Goal: Task Accomplishment & Management: Manage account settings

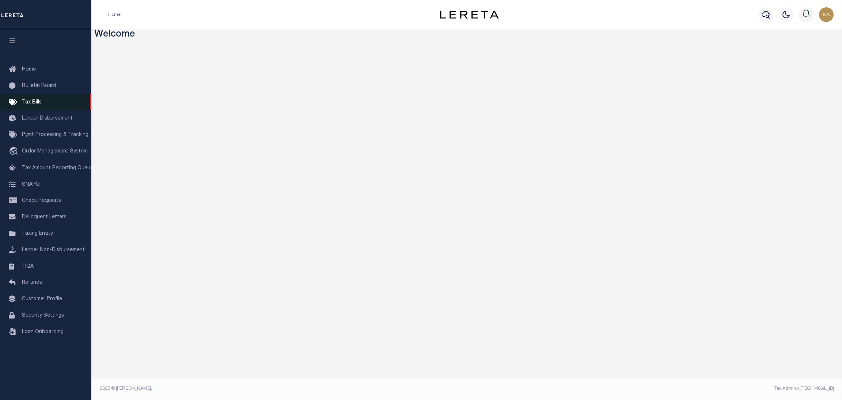
click at [33, 107] on link "Tax Bills" at bounding box center [45, 102] width 91 height 16
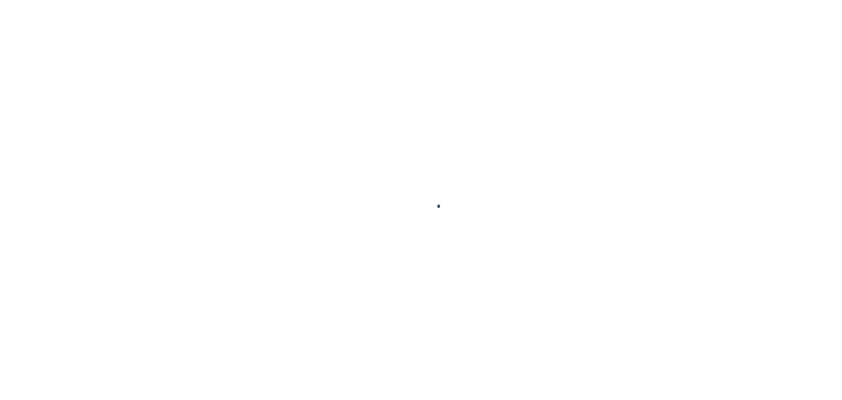
select select
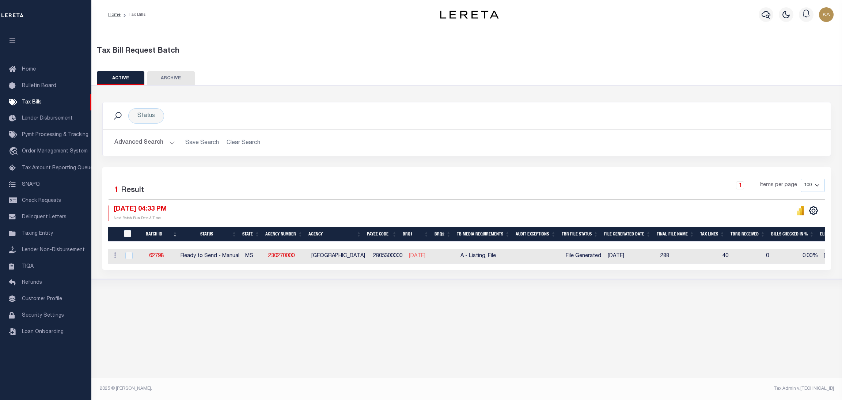
click at [162, 145] on button "Advanced Search" at bounding box center [144, 143] width 61 height 14
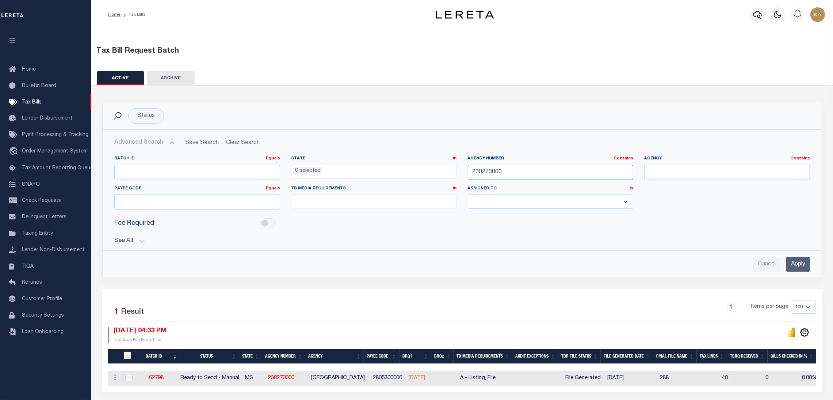
click at [485, 172] on input "230270000" at bounding box center [551, 172] width 166 height 15
click at [147, 222] on span "Fee Required" at bounding box center [134, 223] width 40 height 10
click at [139, 239] on button "See All" at bounding box center [462, 240] width 696 height 7
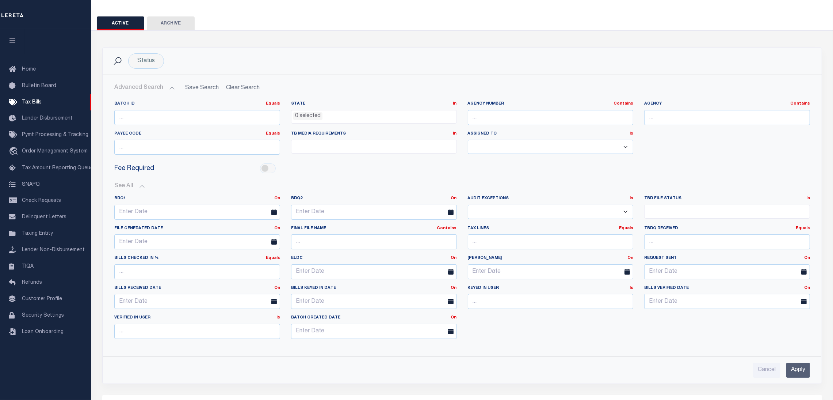
scroll to position [110, 0]
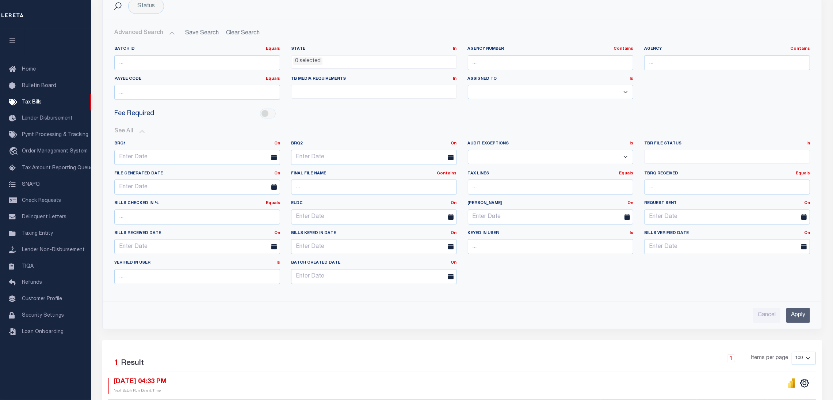
click at [531, 156] on select "Yes No" at bounding box center [551, 157] width 166 height 14
select select "true"
click at [468, 150] on select "Yes No" at bounding box center [551, 157] width 166 height 14
click at [798, 316] on input "Apply" at bounding box center [799, 315] width 24 height 15
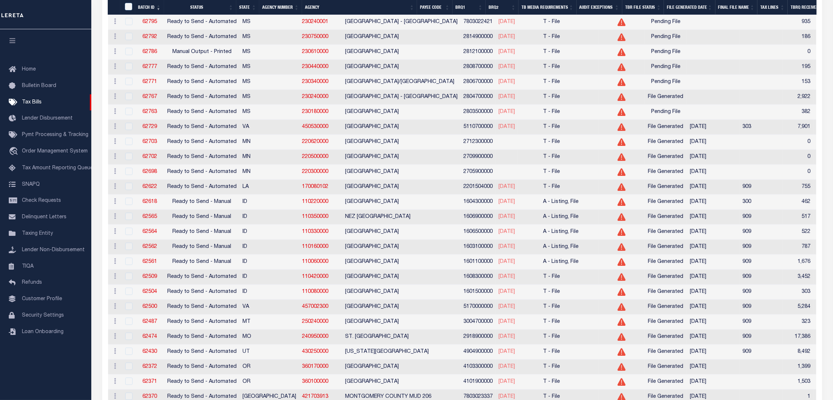
scroll to position [1370, 0]
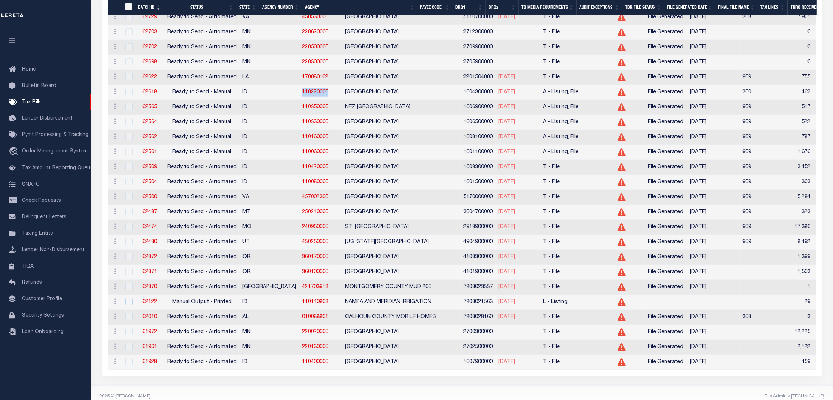
drag, startPoint x: 259, startPoint y: 119, endPoint x: 293, endPoint y: 125, distance: 34.2
click at [299, 100] on td "110220000" at bounding box center [320, 92] width 43 height 15
copy link "110220000"
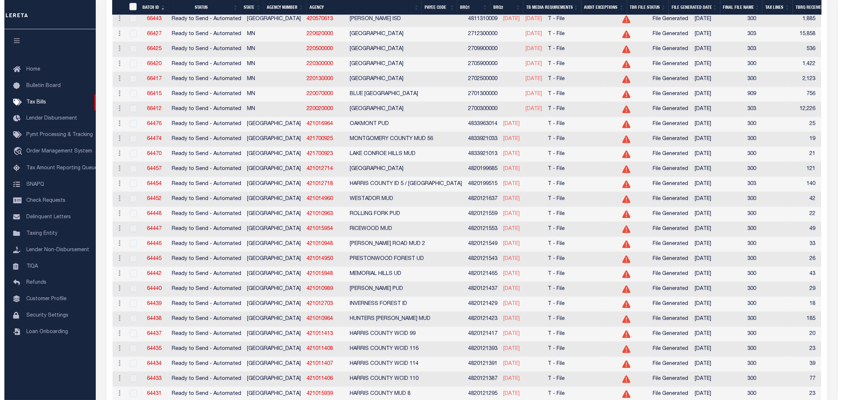
scroll to position [0, 0]
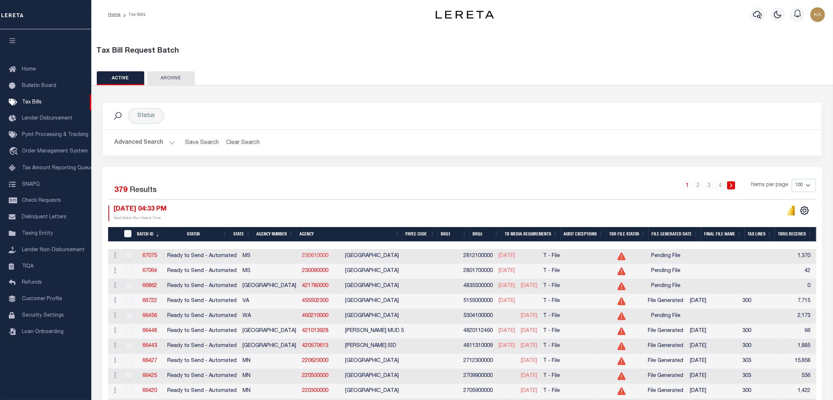
click at [302, 255] on link "230610000" at bounding box center [315, 255] width 26 height 5
drag, startPoint x: 297, startPoint y: 253, endPoint x: 255, endPoint y: 255, distance: 42.4
click at [255, 255] on tr "ACTIONS Delete 67075 Ready to Send - Automated MS 230610000 RANKIN COUNTY 28121…" at bounding box center [736, 256] width 1257 height 15
copy tr "230610000"
click at [146, 143] on button "Advanced Search" at bounding box center [144, 143] width 61 height 14
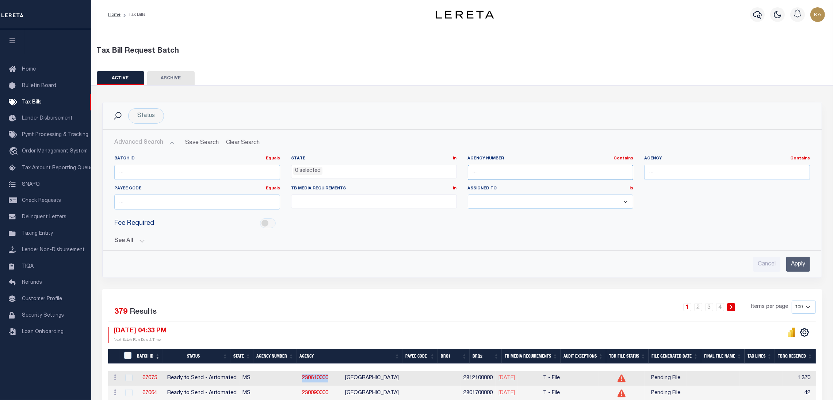
click at [515, 175] on input "text" at bounding box center [551, 172] width 166 height 15
paste input "230610000"
click at [729, 229] on div "Batch ID Equals Equals Is Not Equal To Is Greater Than Is Less Than State In In…" at bounding box center [462, 200] width 707 height 89
click at [486, 174] on input "230610000" at bounding box center [551, 172] width 166 height 15
type input "230610000"
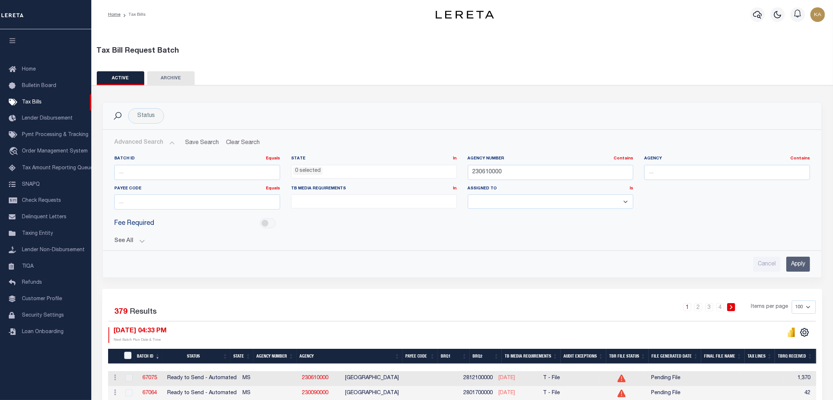
click at [799, 259] on input "Apply" at bounding box center [799, 263] width 24 height 15
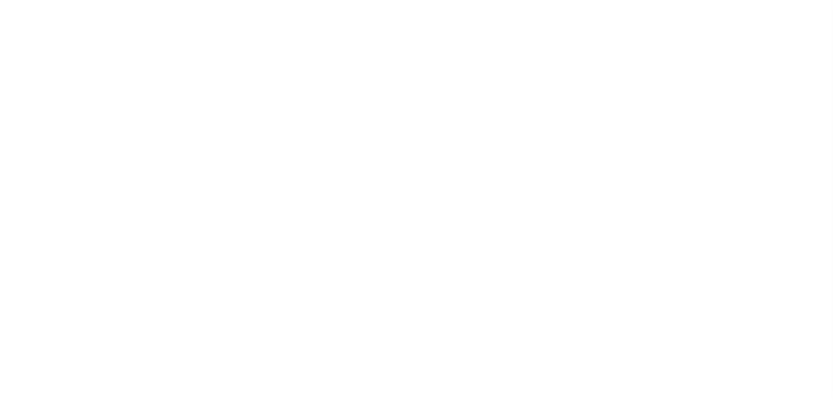
select select
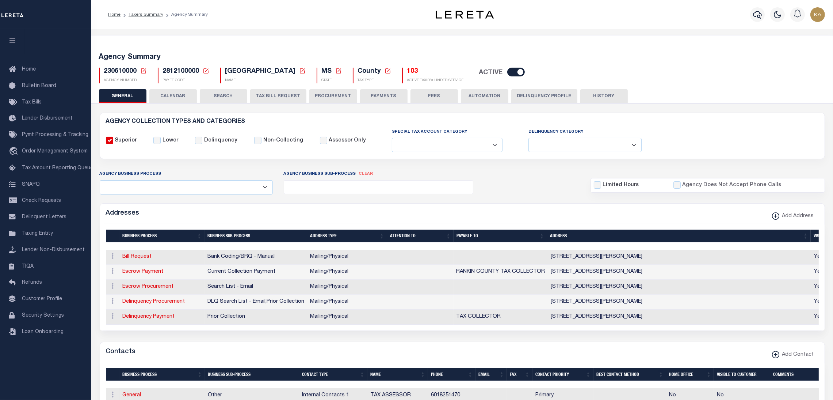
click at [267, 94] on button "TAX BILL REQUEST" at bounding box center [278, 96] width 56 height 14
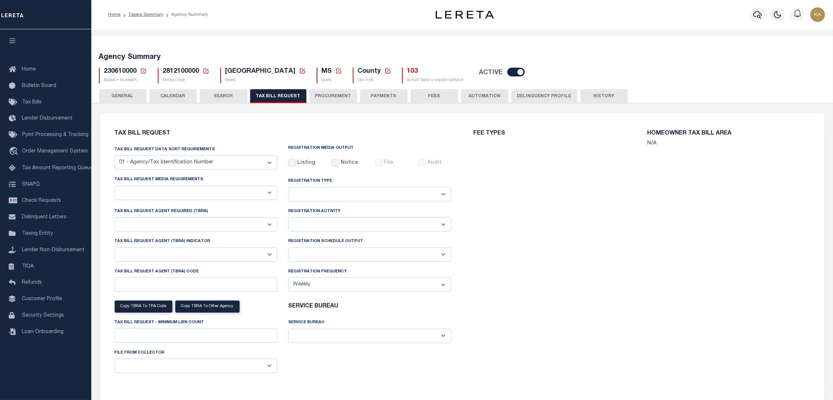
select select "27"
checkbox input "false"
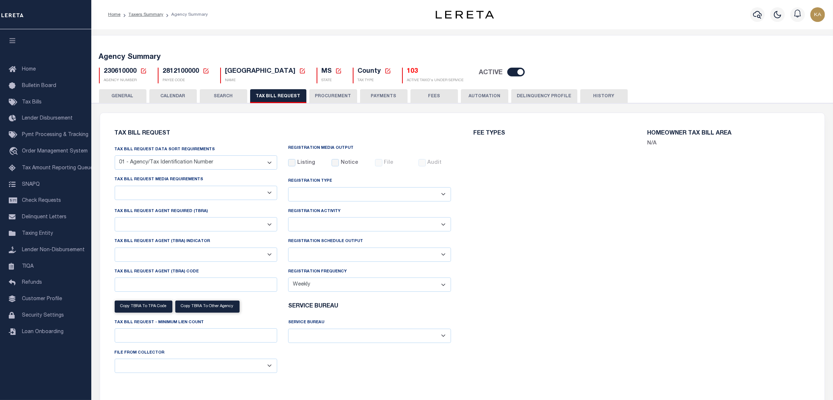
select select "22"
select select "true"
select select "14"
type input "0400"
select select
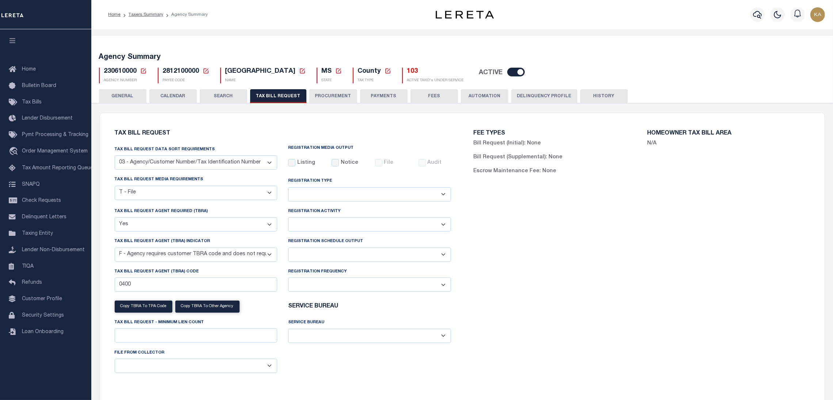
click at [176, 191] on select "A - Listing, File B - Blank Disk E - Notice, Listing F - Form G - Survey L - Li…" at bounding box center [196, 193] width 163 height 14
select select "16"
click at [115, 186] on select "A - Listing, File B - Blank Disk E - Notice, Listing F - Form G - Survey L - Li…" at bounding box center [196, 193] width 163 height 14
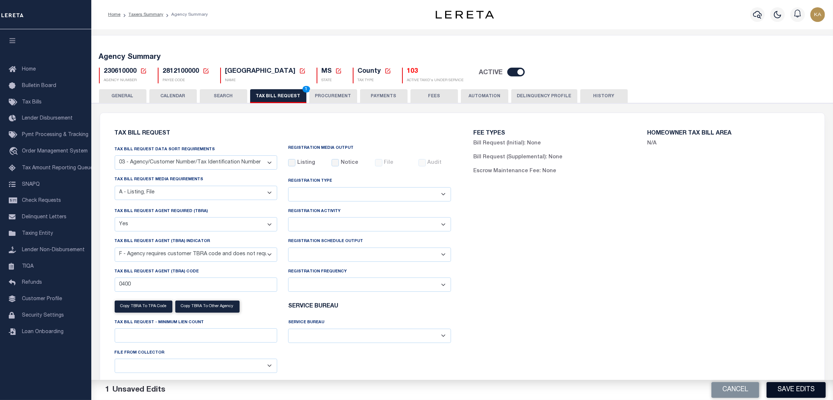
click at [796, 391] on button "Save Edits" at bounding box center [796, 390] width 59 height 16
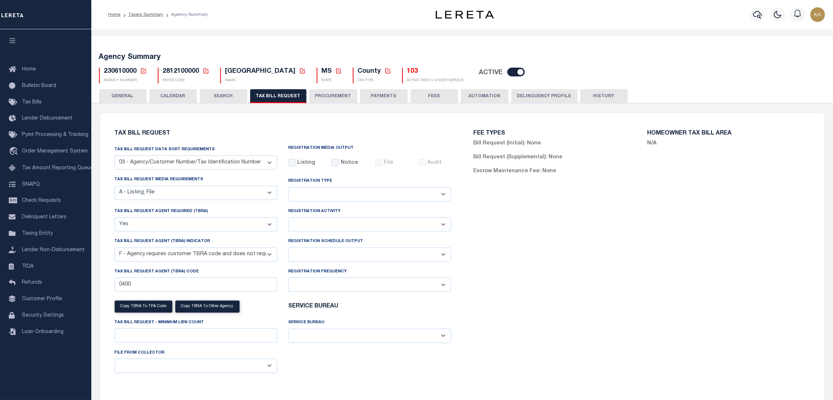
click at [187, 68] on span "2812100000" at bounding box center [181, 71] width 37 height 7
copy h5 "2812100000"
click at [571, 60] on h5 "Agency Summary" at bounding box center [462, 57] width 727 height 9
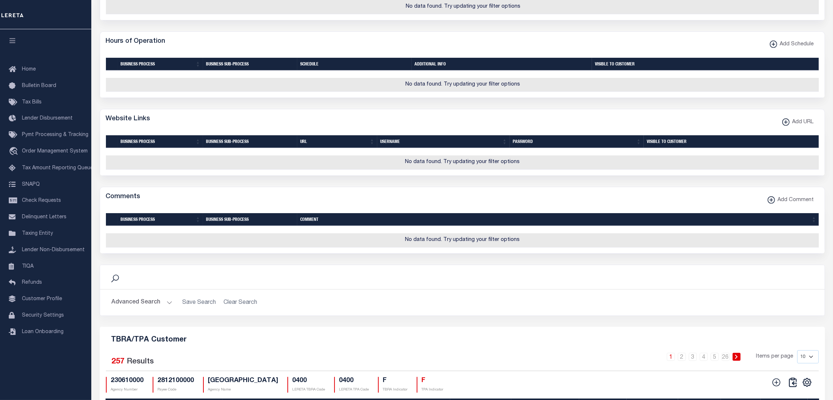
scroll to position [827, 0]
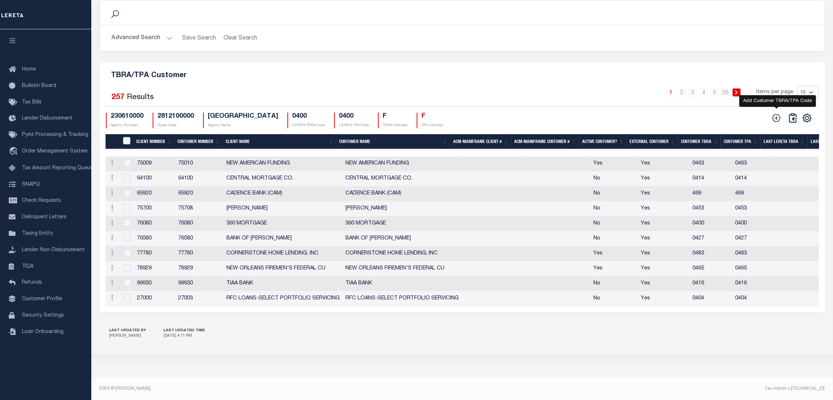
click at [777, 121] on icon at bounding box center [777, 118] width 8 height 8
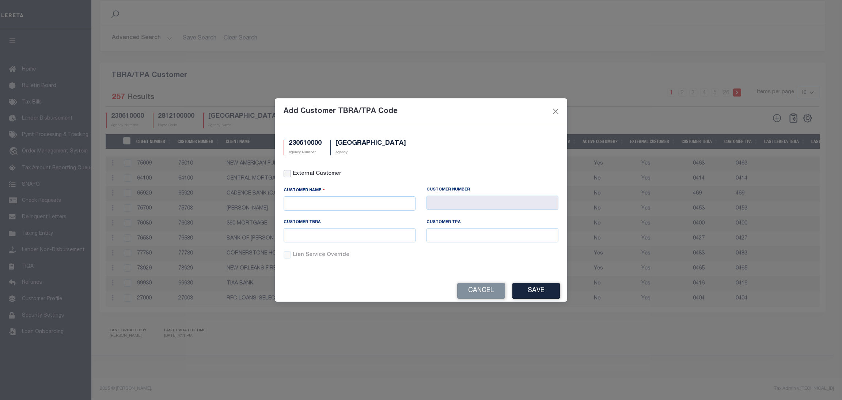
click at [286, 172] on input "External Customer" at bounding box center [286, 173] width 7 height 7
checkbox input "true"
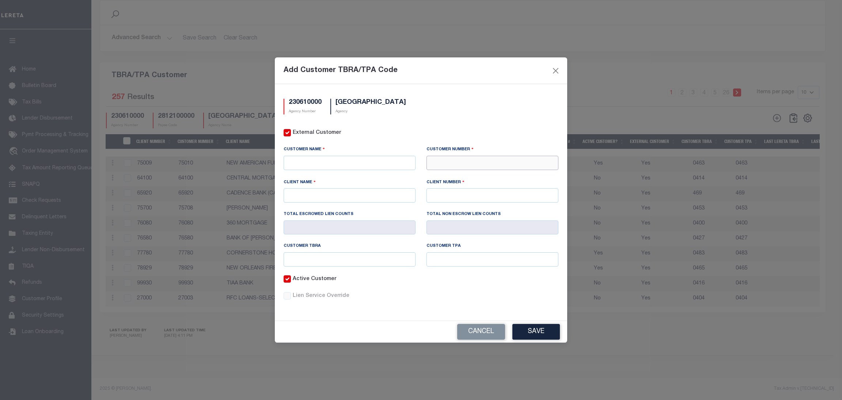
click at [464, 164] on input "text" at bounding box center [492, 163] width 132 height 14
paste input "99975"
type input "99975"
click at [440, 175] on div "99975 - Test4" at bounding box center [492, 178] width 131 height 12
type input "Test4"
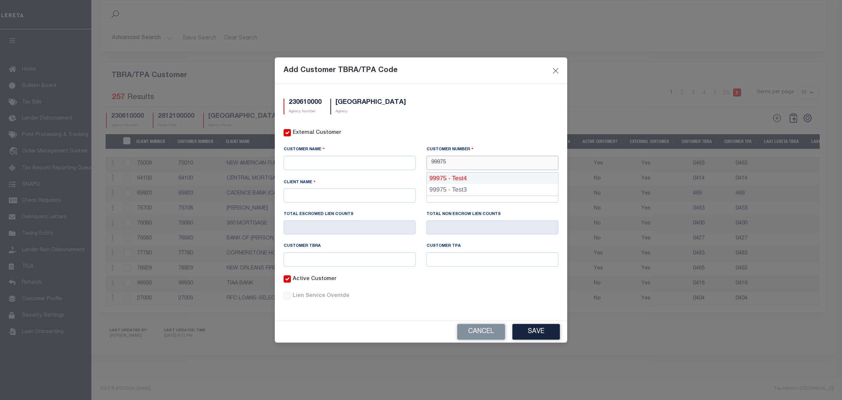
type input "Test4"
type input "99970"
type input "99975"
click at [343, 256] on input "text" at bounding box center [349, 259] width 132 height 14
type input "test"
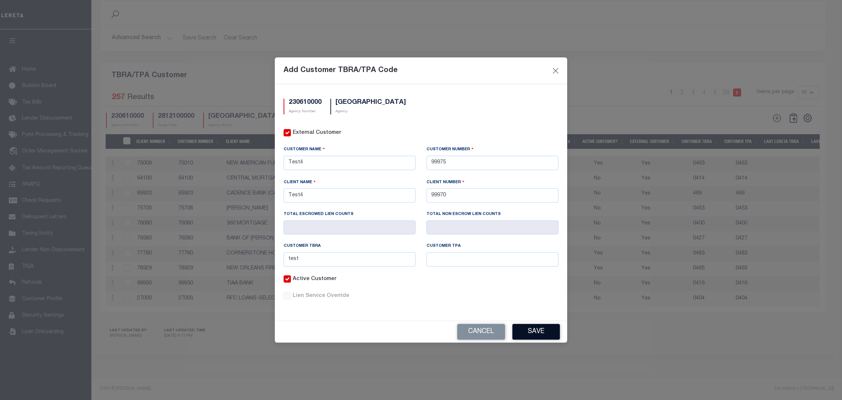
click at [531, 336] on button "Save" at bounding box center [535, 332] width 47 height 16
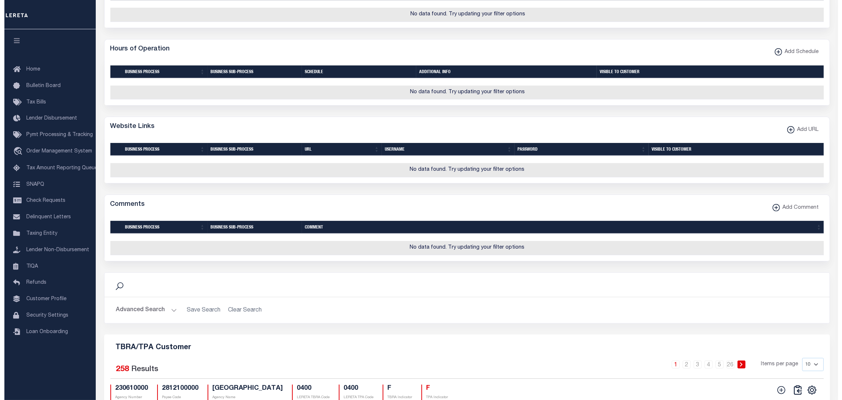
scroll to position [759, 0]
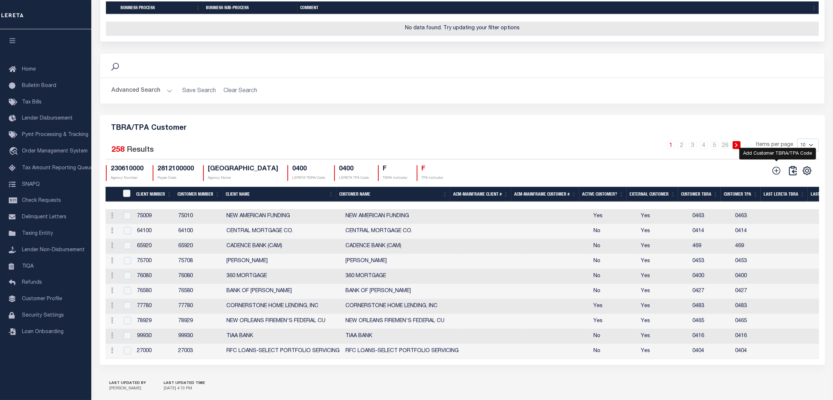
click at [778, 175] on icon at bounding box center [776, 170] width 9 height 9
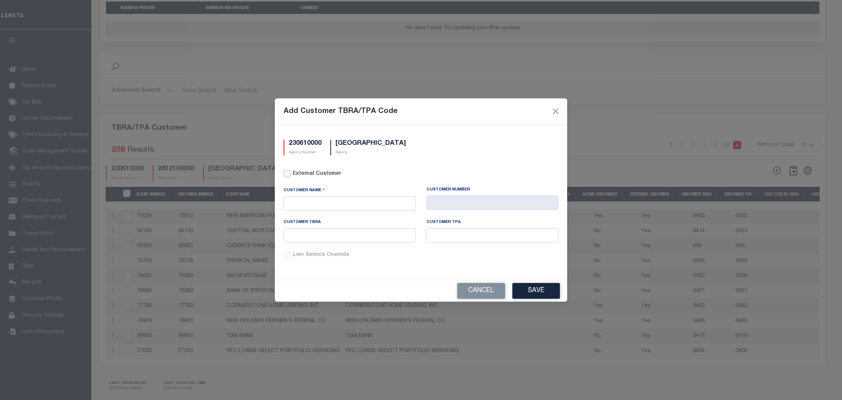
click at [290, 174] on input "External Customer" at bounding box center [286, 173] width 7 height 7
checkbox input "true"
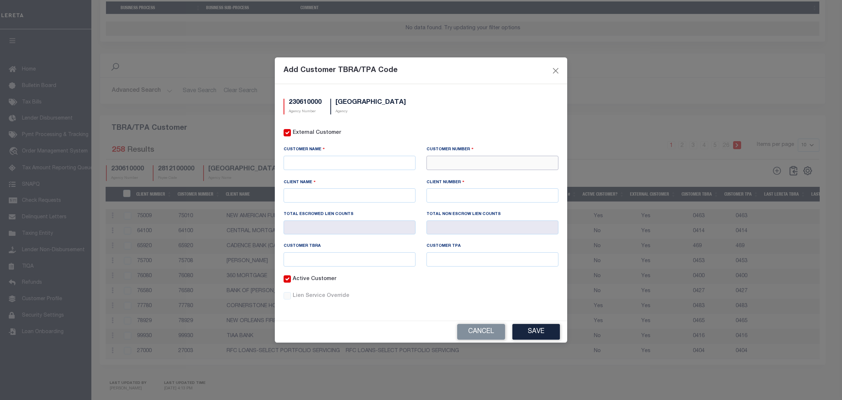
click at [448, 164] on input "text" at bounding box center [492, 163] width 132 height 14
paste input "99970"
type input "99970"
click at [448, 176] on div "99970 - Test3" at bounding box center [492, 176] width 131 height 12
type input "Test3"
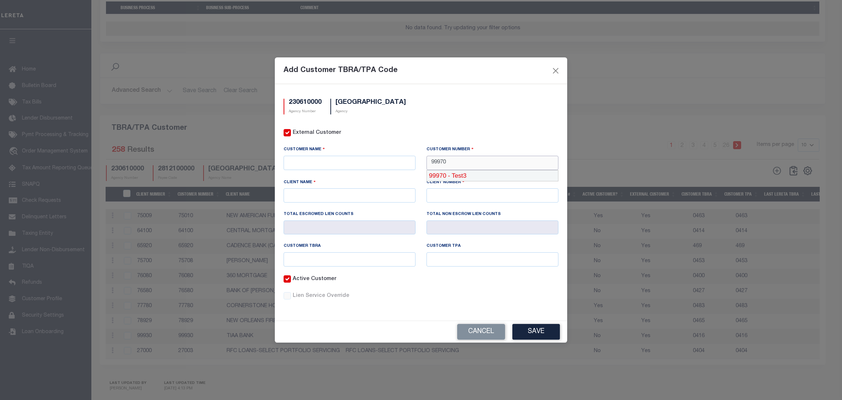
type input "Test3"
type input "99970"
click at [361, 262] on input "text" at bounding box center [349, 259] width 132 height 14
type input "test"
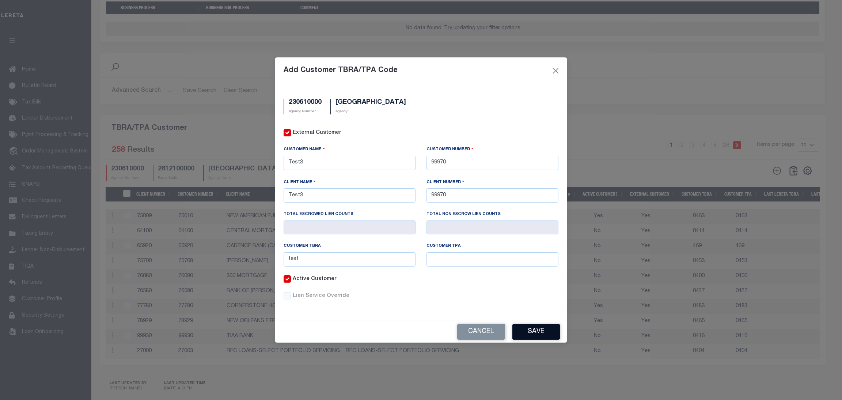
click at [534, 331] on button "Save" at bounding box center [535, 332] width 47 height 16
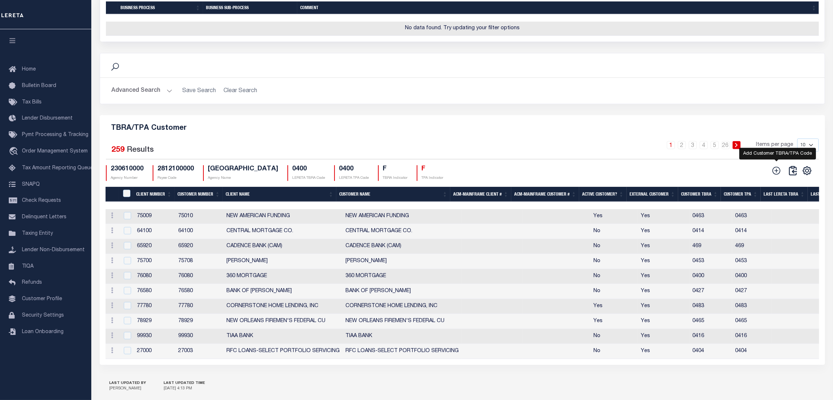
click at [777, 175] on icon at bounding box center [776, 170] width 9 height 9
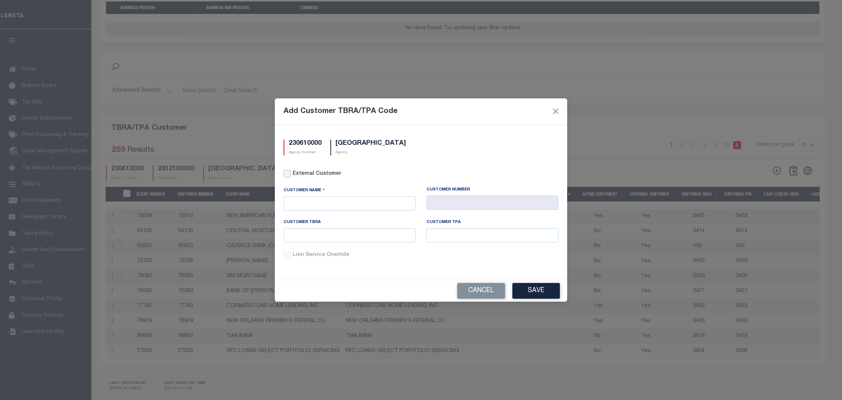
click at [288, 171] on input "External Customer" at bounding box center [286, 173] width 7 height 7
checkbox input "true"
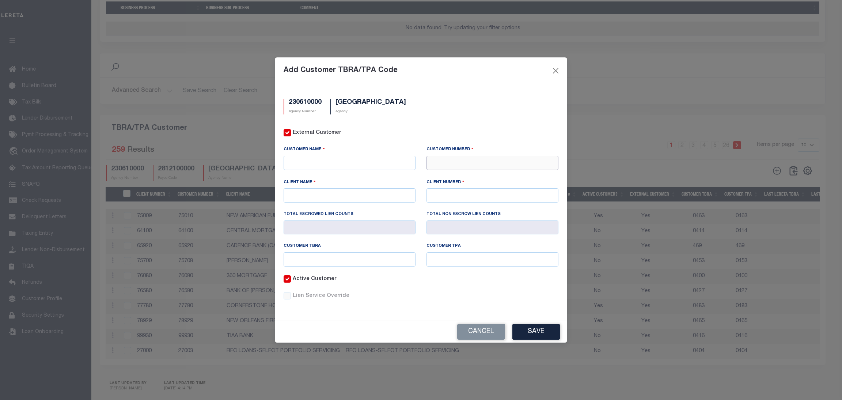
click at [446, 163] on input "text" at bounding box center [492, 163] width 132 height 14
paste input "99965"
type input "99965"
click at [446, 163] on input "99965" at bounding box center [492, 163] width 132 height 14
click at [449, 175] on div "99965 - Test2" at bounding box center [492, 176] width 131 height 12
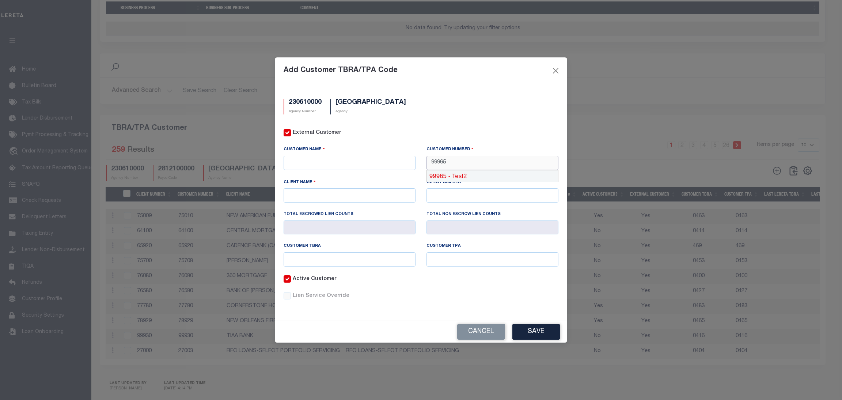
type input "Test2"
type input "99960"
type input "99965"
click at [310, 260] on input "text" at bounding box center [349, 259] width 132 height 14
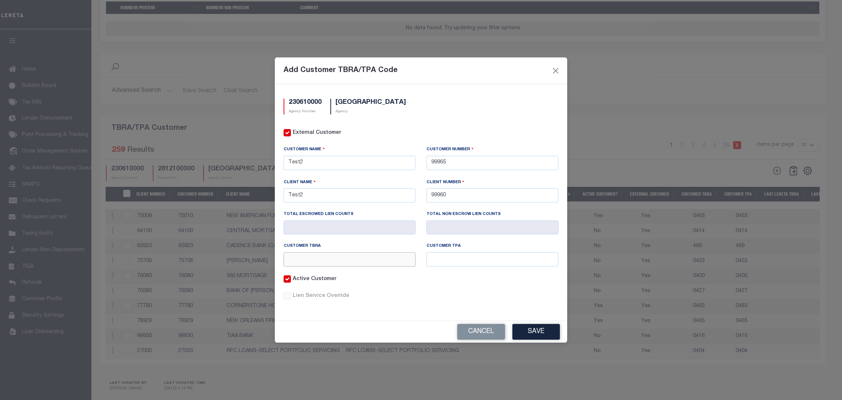
type input "test"
click at [539, 332] on button "Save" at bounding box center [535, 332] width 47 height 16
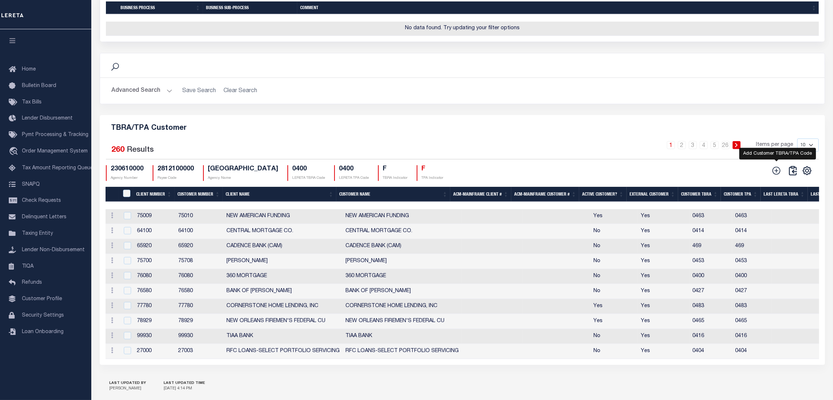
click at [779, 174] on icon at bounding box center [776, 170] width 9 height 9
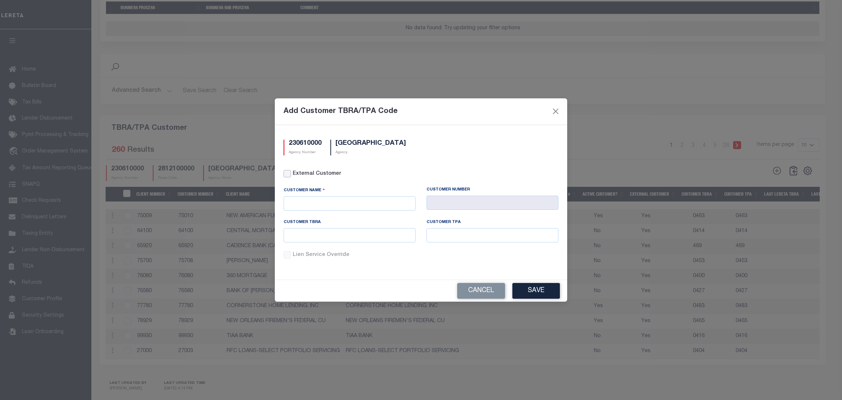
click at [289, 170] on input "External Customer" at bounding box center [286, 173] width 7 height 7
checkbox input "true"
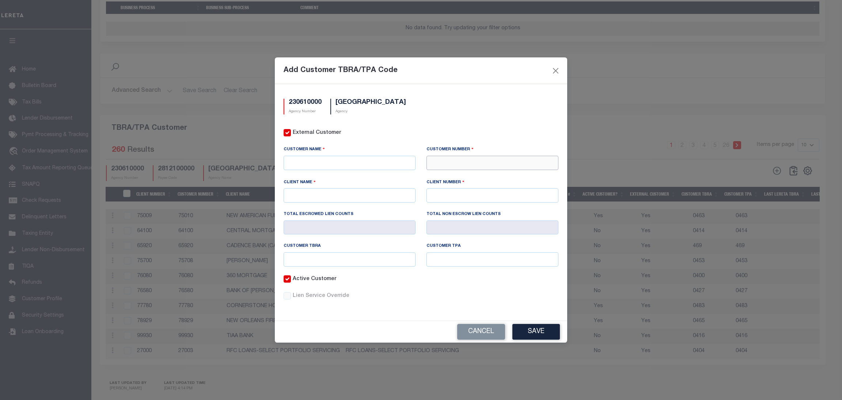
click at [456, 160] on input "text" at bounding box center [492, 163] width 132 height 14
paste input "99960"
type input "99960"
click at [450, 177] on div "99960 - Test1" at bounding box center [492, 176] width 131 height 12
type input "Test1"
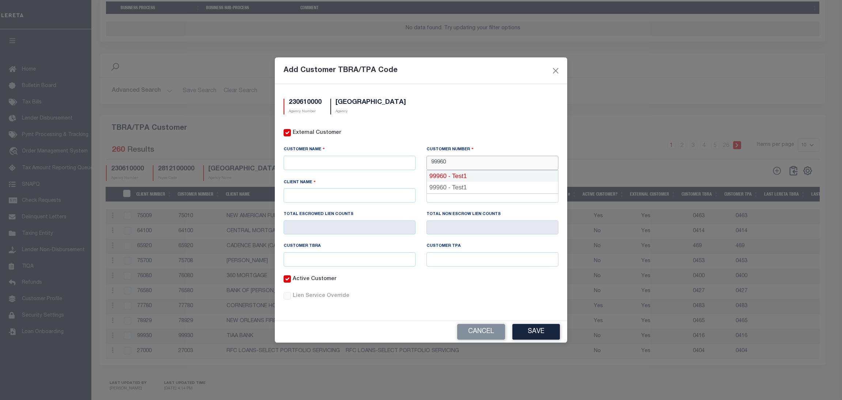
type input "TEST1"
type input "99965"
type input "99960"
click at [352, 257] on input "text" at bounding box center [349, 259] width 132 height 14
type input "test"
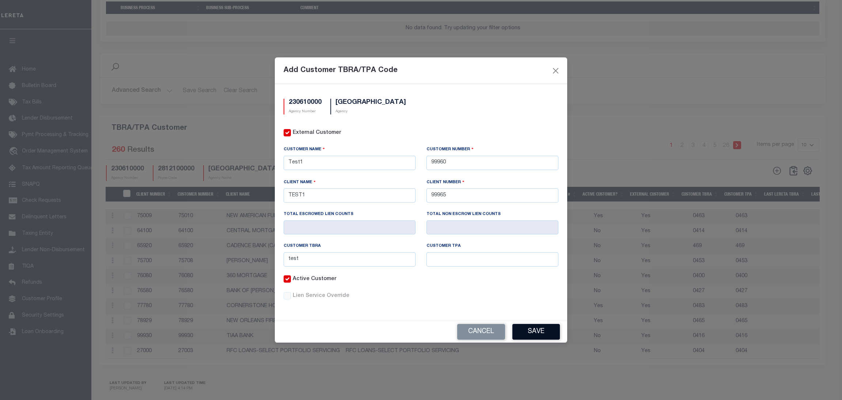
click at [549, 331] on button "Save" at bounding box center [535, 332] width 47 height 16
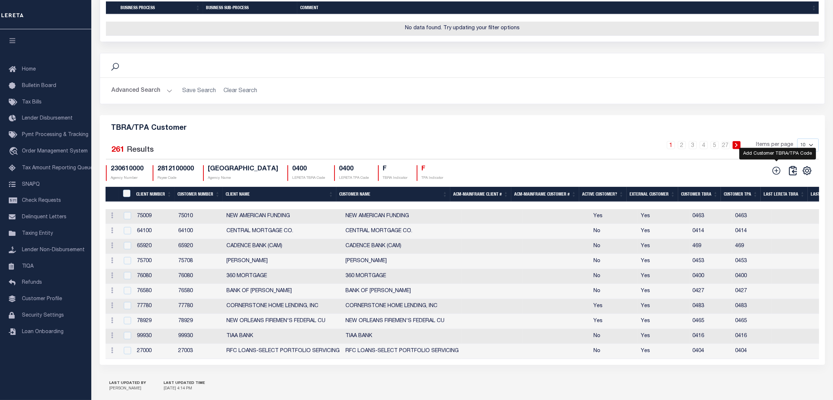
click at [779, 175] on icon at bounding box center [776, 170] width 9 height 9
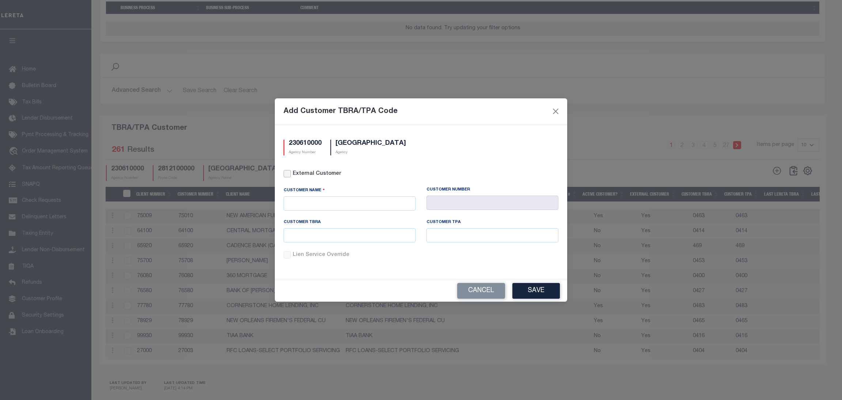
click at [289, 174] on input "External Customer" at bounding box center [286, 173] width 7 height 7
checkbox input "true"
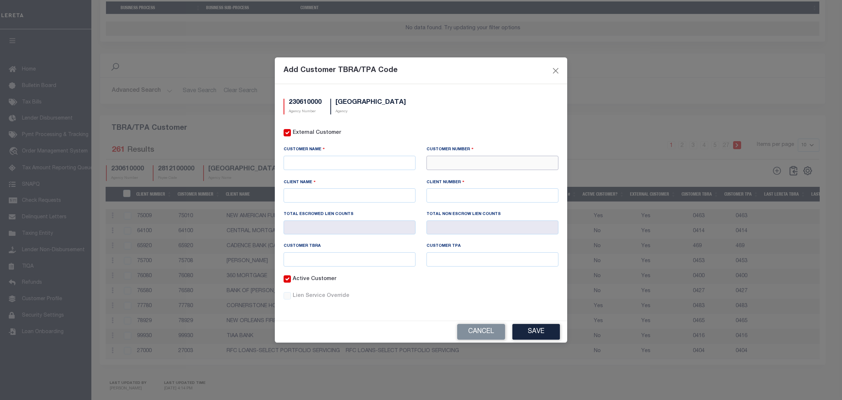
click at [467, 160] on input "text" at bounding box center [492, 163] width 132 height 14
paste input "99965"
type input "99965"
click at [456, 175] on div "99965 - Test2" at bounding box center [492, 176] width 131 height 12
type input "Test2"
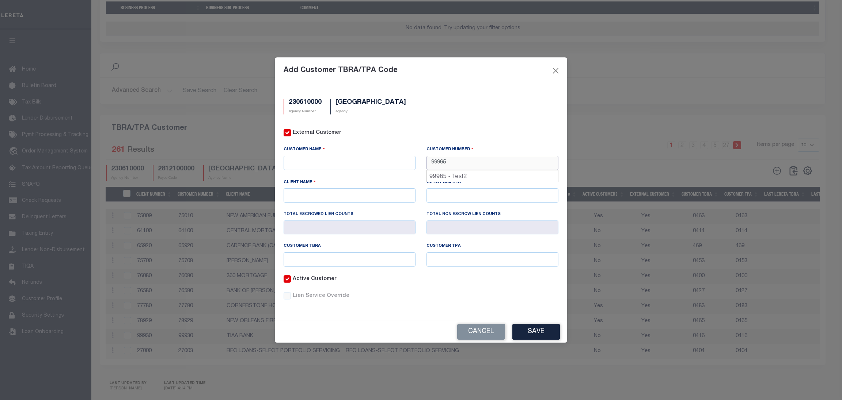
type input "Test2"
type input "99960"
type input "99965"
click at [330, 256] on input "text" at bounding box center [349, 259] width 132 height 14
type input "test"
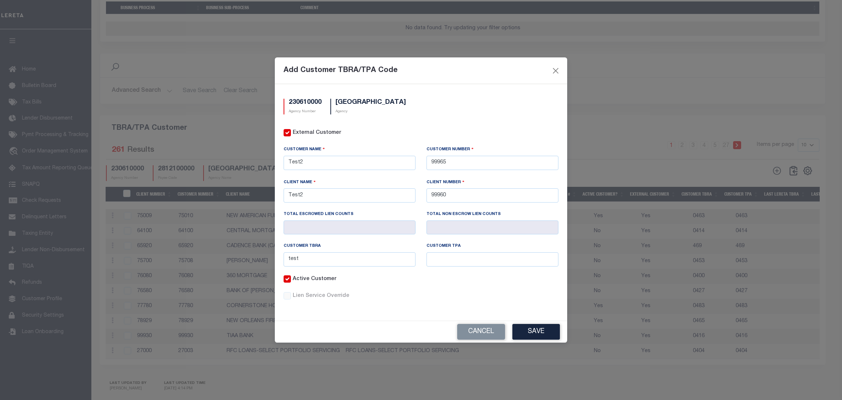
click at [545, 329] on button "Save" at bounding box center [535, 332] width 47 height 16
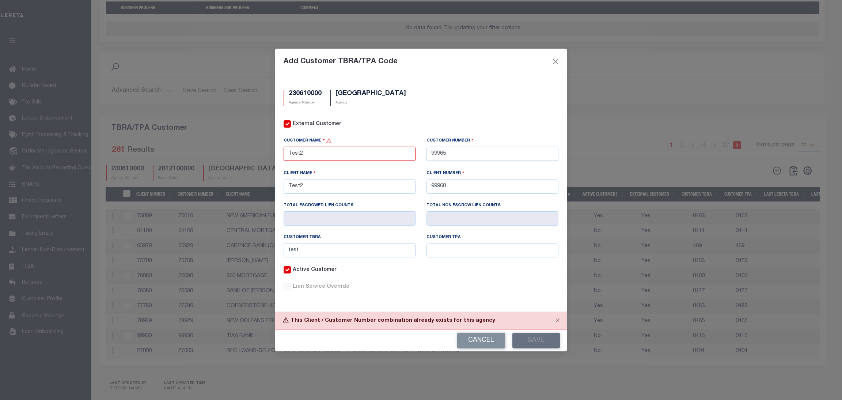
click at [473, 344] on button "Cancel" at bounding box center [481, 340] width 48 height 16
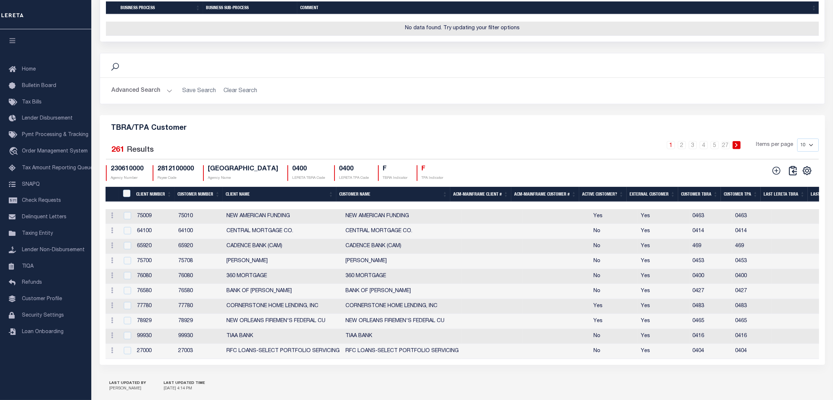
click at [155, 199] on th "Client Number" at bounding box center [153, 194] width 41 height 15
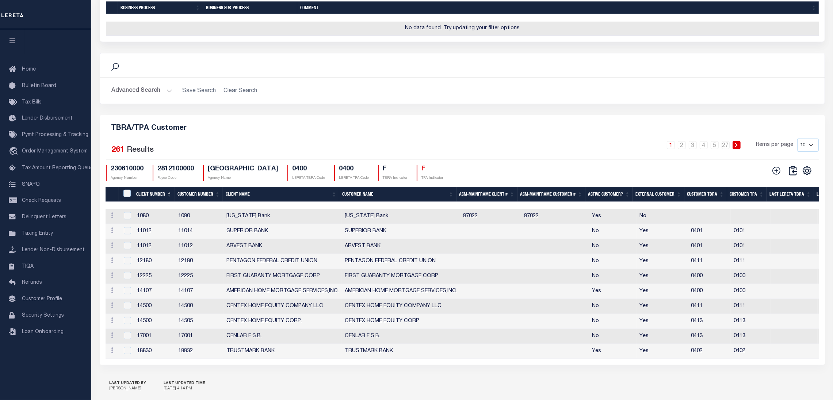
click at [155, 198] on th "Client Number" at bounding box center [153, 194] width 41 height 15
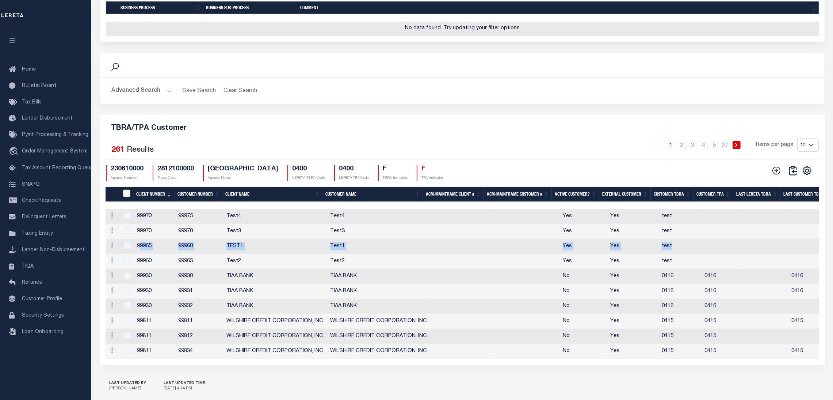
drag, startPoint x: 670, startPoint y: 251, endPoint x: 139, endPoint y: 252, distance: 531.5
click at [139, 252] on tr "Edit Delete 99965 99960 TEST1 Test1 Yes Yes test 0 0 No" at bounding box center [599, 246] width 986 height 15
click at [112, 263] on icon at bounding box center [112, 260] width 2 height 6
click at [123, 275] on link "Edit" at bounding box center [125, 272] width 33 height 12
checkbox input "true"
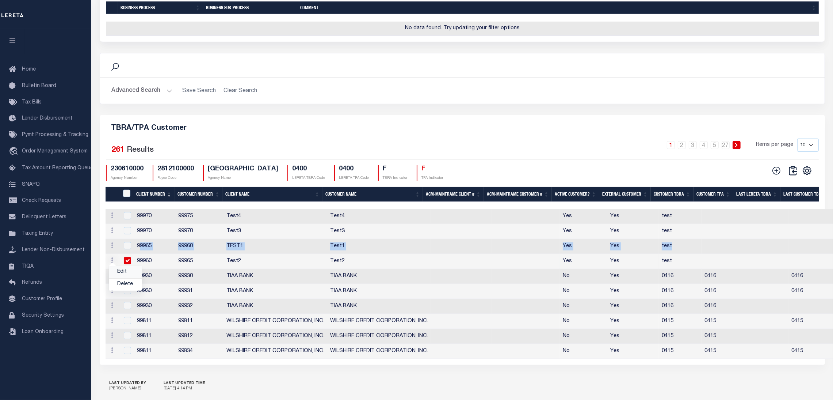
type input "Test2"
type input "99965"
type input "Test2"
type input "99960"
type input "7"
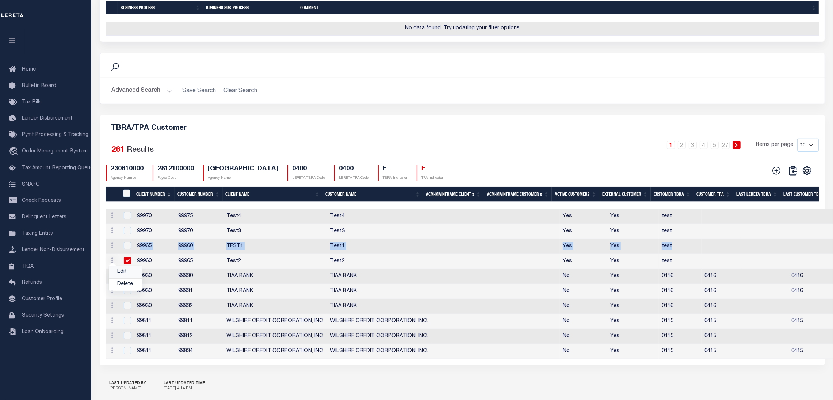
type input "0"
type input "test"
checkbox input "true"
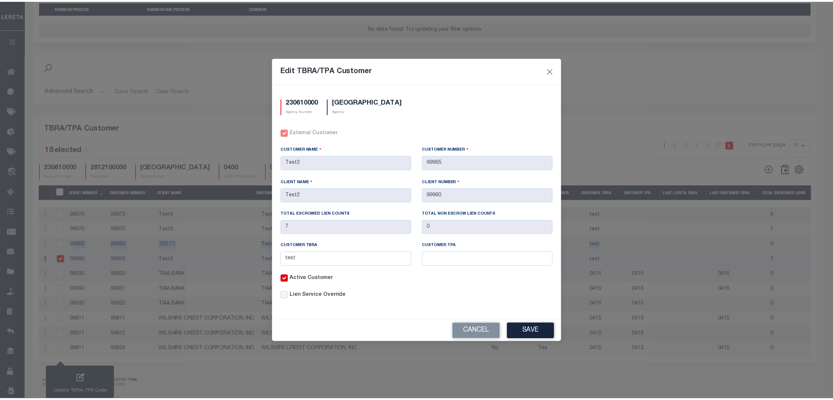
scroll to position [512, 0]
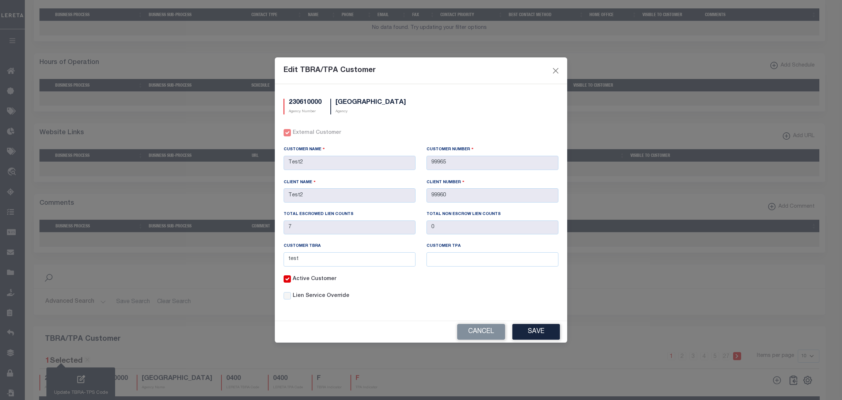
click at [475, 334] on button "Cancel" at bounding box center [481, 332] width 48 height 16
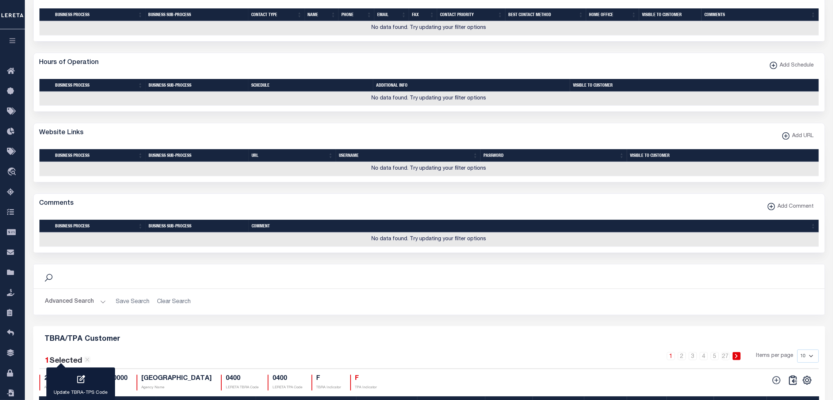
scroll to position [783, 0]
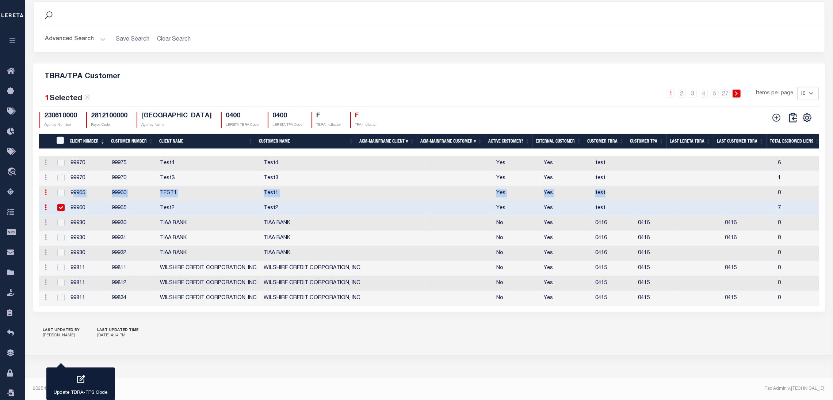
click at [47, 191] on link at bounding box center [46, 193] width 8 height 6
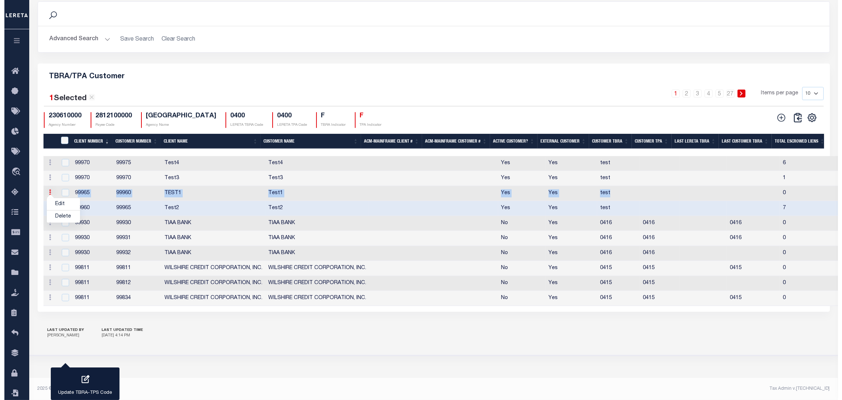
scroll to position [779, 0]
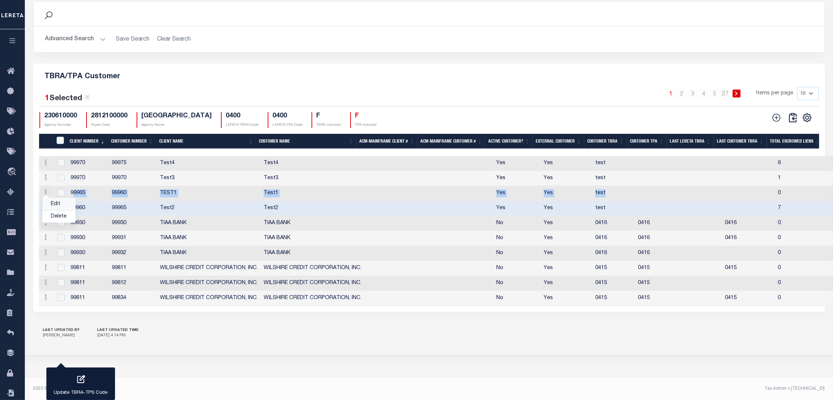
click at [63, 206] on link "Edit" at bounding box center [58, 204] width 33 height 12
type input "Test1"
type input "99960"
type input "TEST1"
type input "99965"
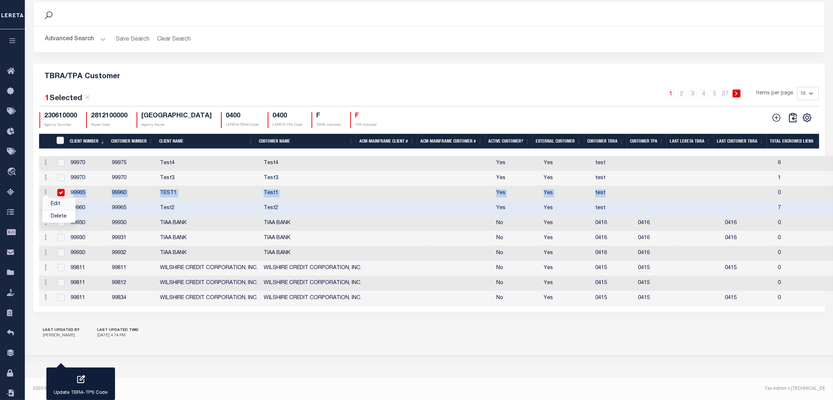
type input "0"
checkbox input "true"
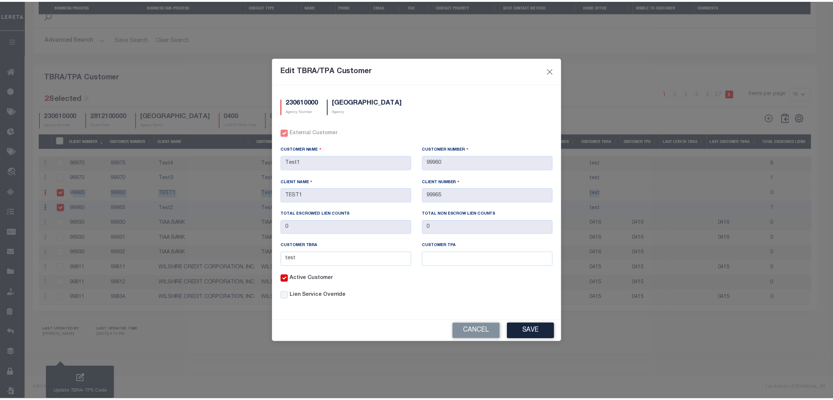
scroll to position [536, 0]
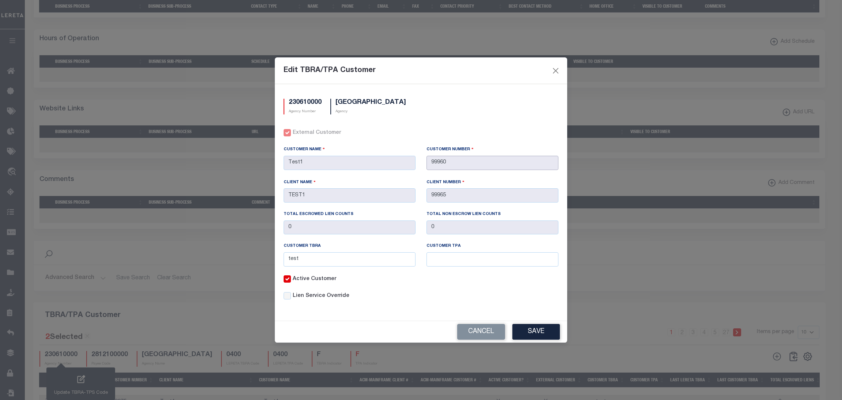
click at [437, 167] on input "99960" at bounding box center [492, 163] width 132 height 14
click at [437, 166] on input "99960" at bounding box center [492, 163] width 132 height 14
click at [476, 333] on button "Cancel" at bounding box center [481, 332] width 48 height 16
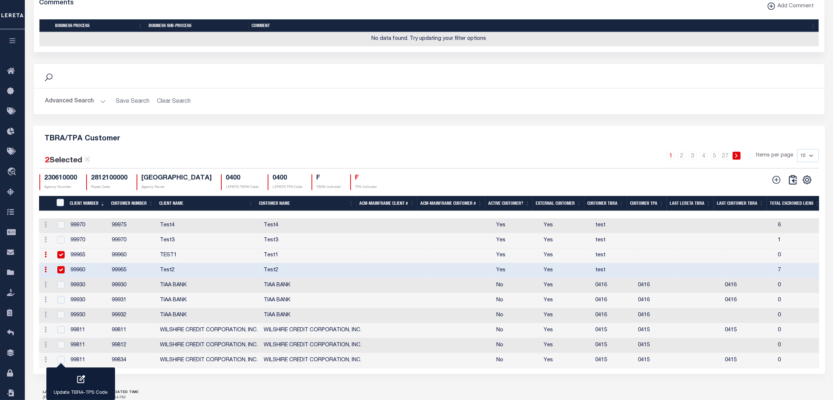
scroll to position [783, 0]
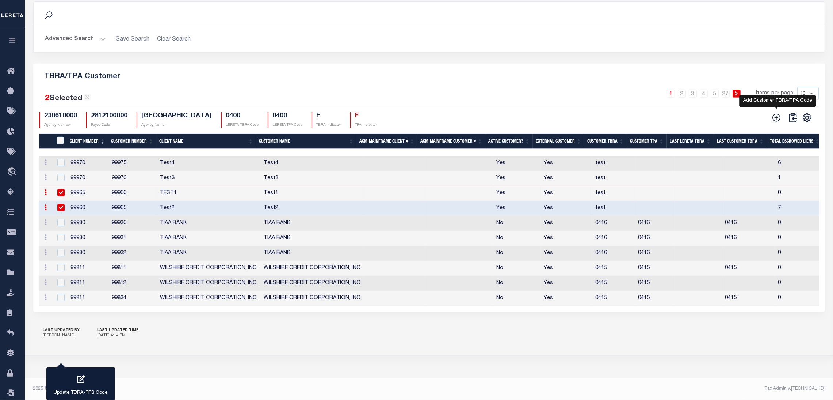
click at [777, 113] on icon at bounding box center [776, 117] width 9 height 9
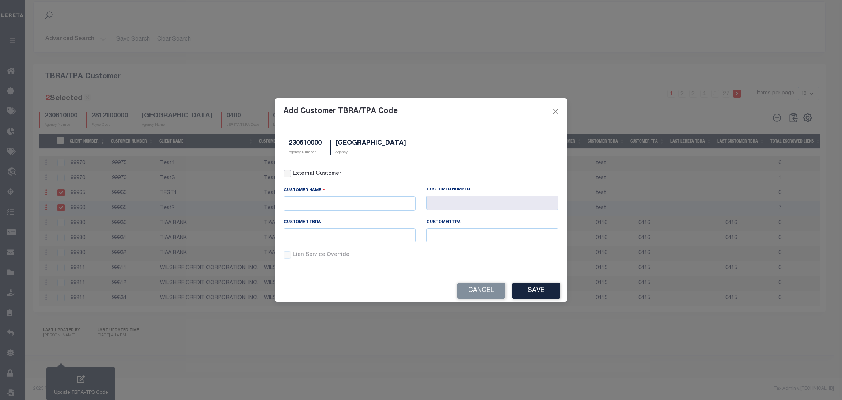
click at [285, 170] on input "External Customer" at bounding box center [286, 173] width 7 height 7
checkbox input "true"
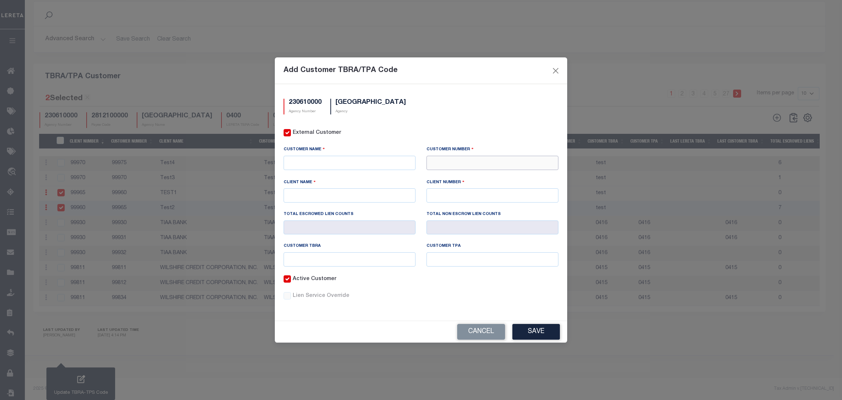
click at [456, 163] on input "text" at bounding box center [492, 163] width 132 height 14
paste input "99960"
type input "99960"
click at [454, 191] on div "99960 - Test1" at bounding box center [492, 197] width 131 height 12
type input "Test1"
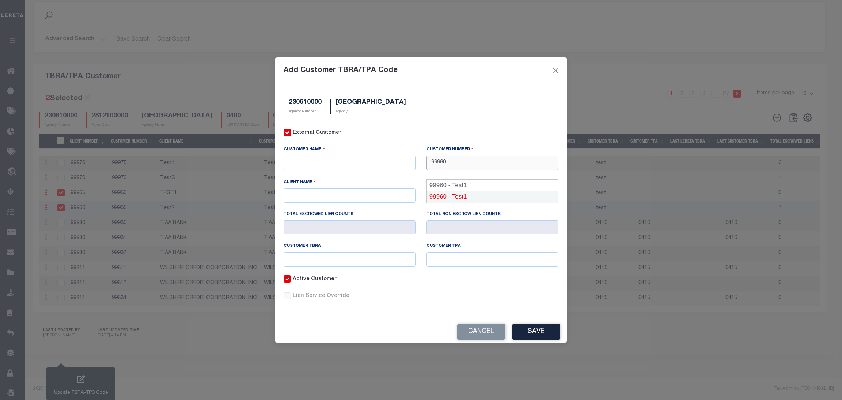
type input "TEST1"
type input "99965"
click at [474, 164] on input "99960" at bounding box center [492, 163] width 132 height 14
type input "99960"
click at [459, 153] on div "Customer Number" at bounding box center [492, 151] width 132 height 10
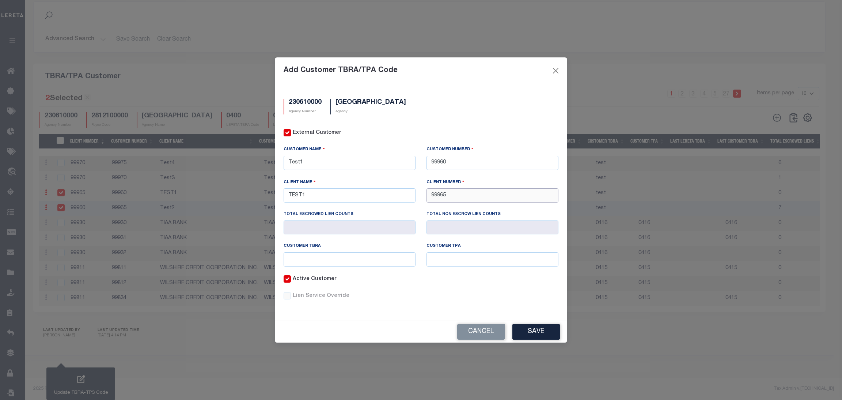
click at [460, 191] on input "99965" at bounding box center [492, 195] width 132 height 14
type input "99960"
click at [458, 154] on div "Customer Number" at bounding box center [492, 151] width 132 height 10
click at [455, 161] on input "99960" at bounding box center [492, 163] width 132 height 14
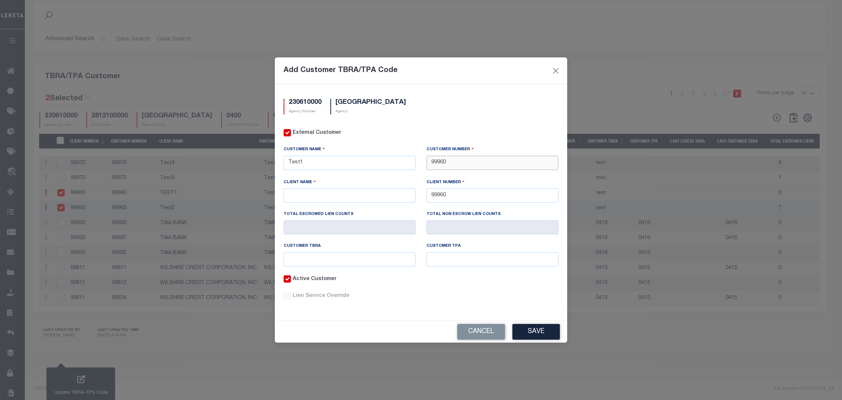
click at [455, 161] on input "99960" at bounding box center [492, 163] width 132 height 14
type input "99960"
drag, startPoint x: 315, startPoint y: 167, endPoint x: 280, endPoint y: 163, distance: 35.3
click at [280, 163] on div "Customer Name Test1" at bounding box center [349, 162] width 143 height 33
click at [443, 191] on input "99960" at bounding box center [492, 195] width 132 height 14
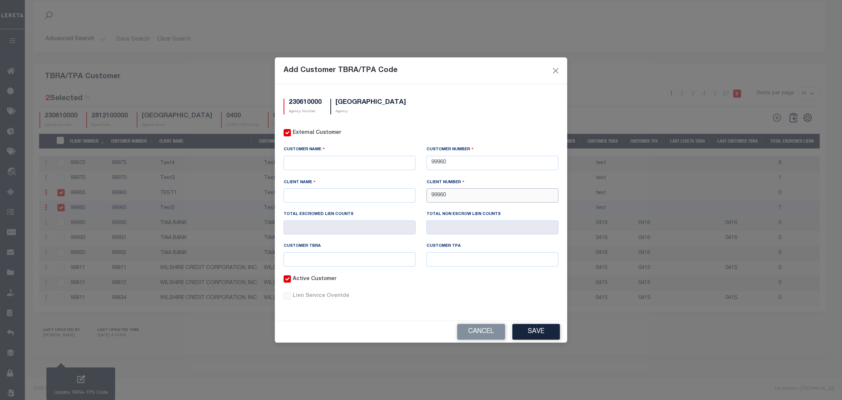
click at [443, 191] on input "99960" at bounding box center [492, 195] width 132 height 14
click at [444, 163] on input "99960" at bounding box center [492, 163] width 132 height 14
click at [445, 163] on input "99960" at bounding box center [492, 163] width 132 height 14
type input "99960"
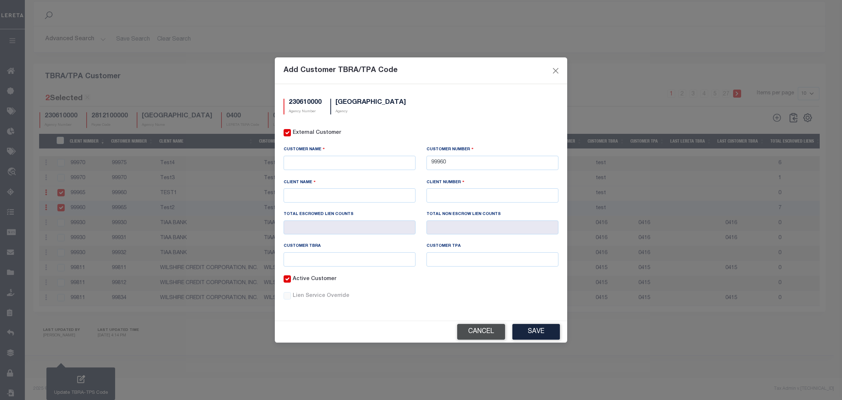
click at [486, 334] on button "Cancel" at bounding box center [481, 332] width 48 height 16
checkbox input "false"
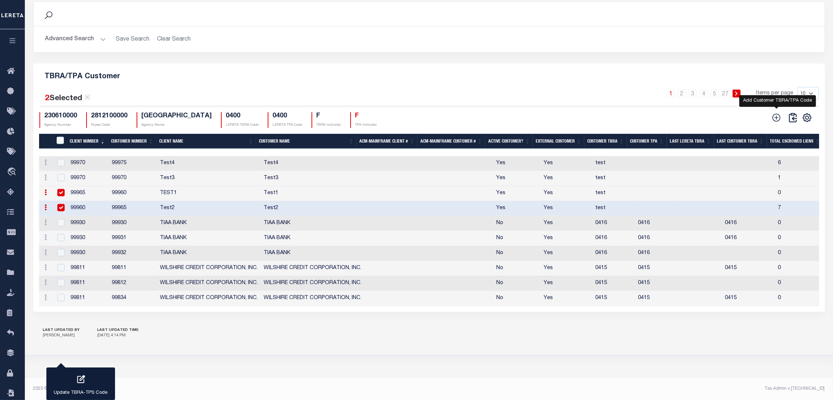
click at [777, 114] on icon at bounding box center [777, 118] width 8 height 8
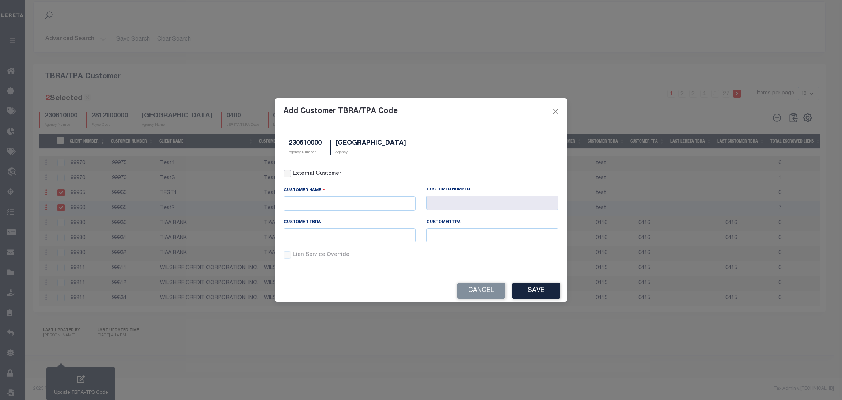
click at [285, 174] on input "External Customer" at bounding box center [286, 173] width 7 height 7
checkbox input "true"
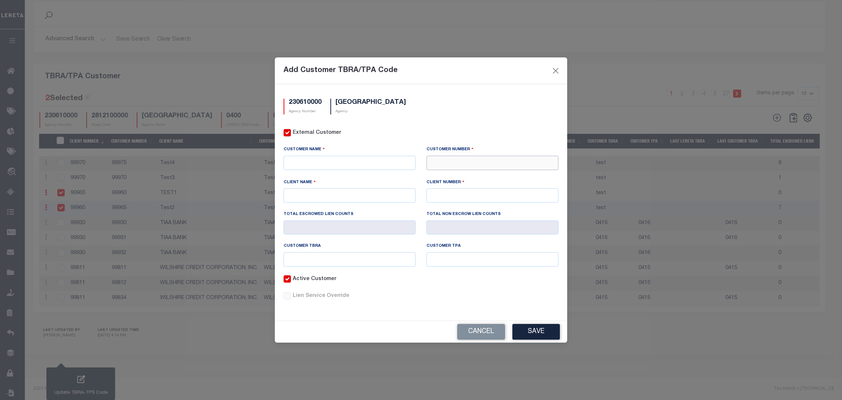
click at [468, 167] on input "text" at bounding box center [492, 163] width 132 height 14
type input "99960"
click at [448, 191] on div "99960 - Test1" at bounding box center [492, 197] width 131 height 12
type input "Test1"
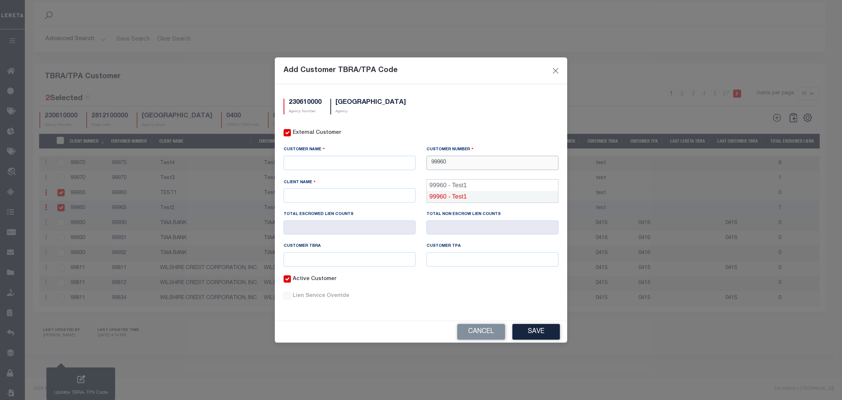
type input "99960"
click at [350, 263] on input "text" at bounding box center [349, 259] width 132 height 14
type input "test"
click at [531, 330] on button "Save" at bounding box center [535, 332] width 47 height 16
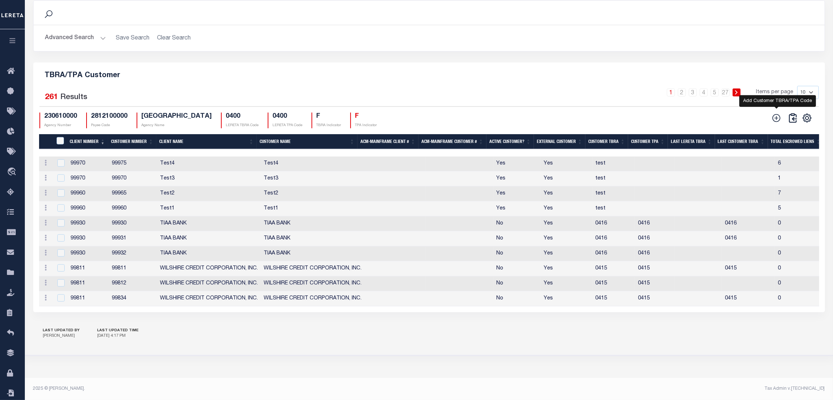
click at [776, 118] on icon at bounding box center [776, 117] width 9 height 9
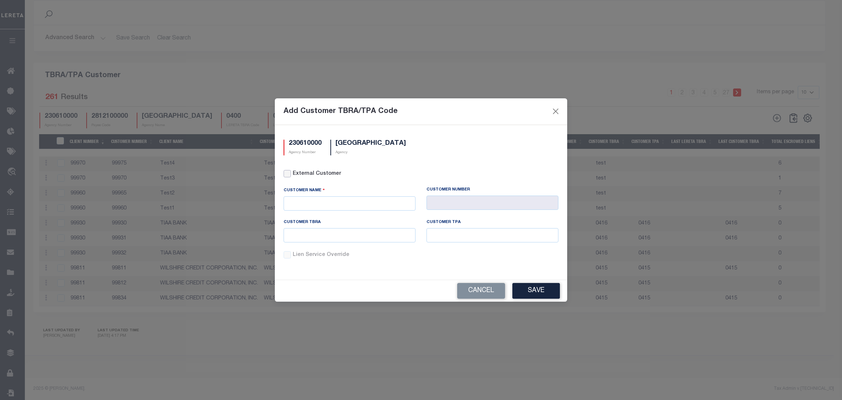
click at [286, 173] on input "External Customer" at bounding box center [286, 173] width 7 height 7
checkbox input "true"
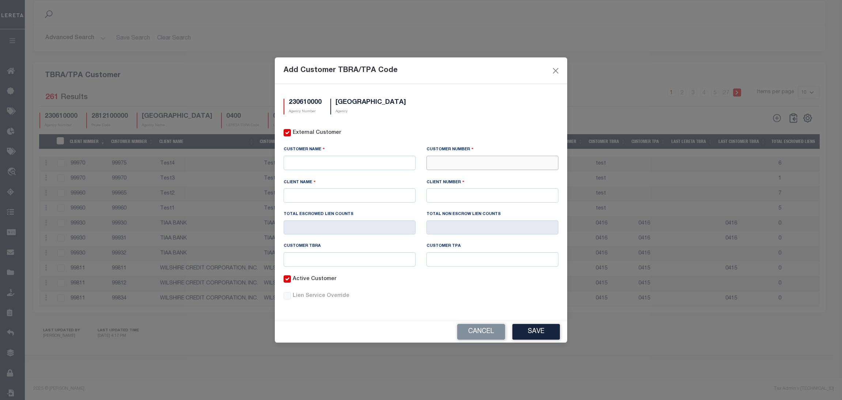
click at [432, 160] on input "text" at bounding box center [492, 163] width 132 height 14
paste input "71411"
type input "71411"
click at [454, 178] on div "71411 - CMG FINANCIAL" at bounding box center [492, 184] width 131 height 12
type input "CMG FINANCIAL"
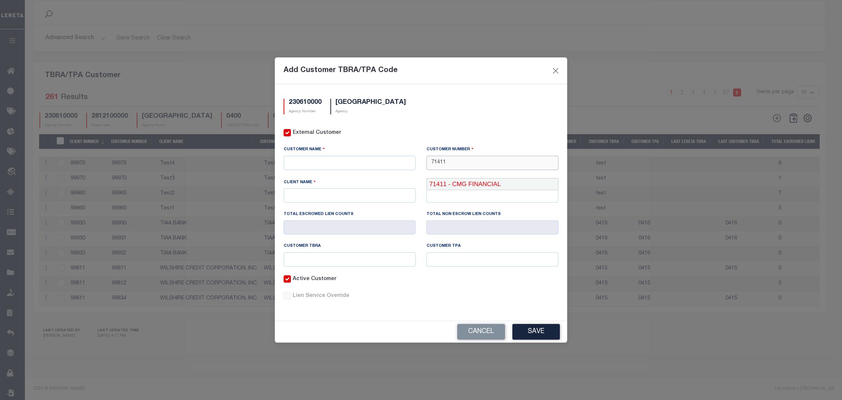
type input "CMG FINANCIAL"
type input "71410"
type input "71411"
click at [351, 255] on input "text" at bounding box center [349, 259] width 132 height 14
type input "test"
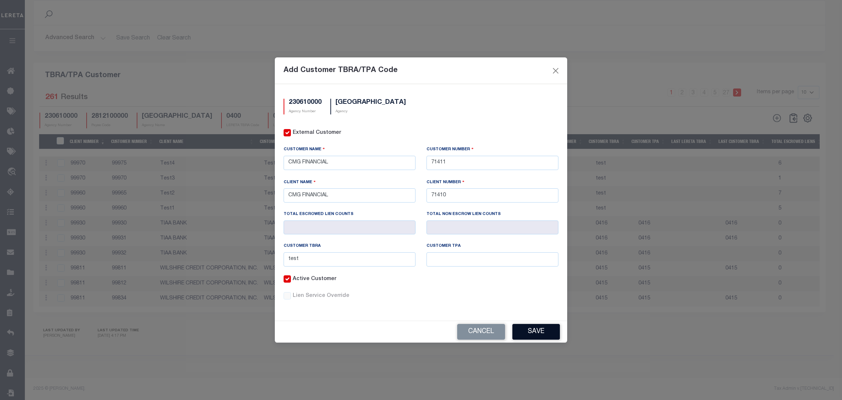
click at [542, 336] on button "Save" at bounding box center [535, 332] width 47 height 16
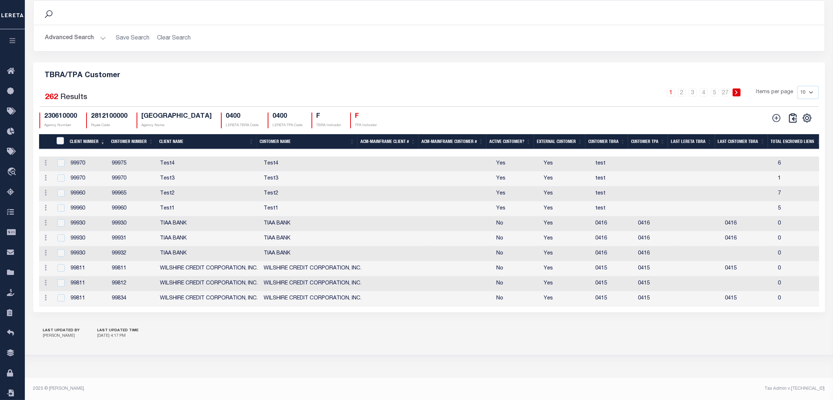
click at [88, 137] on th "Client Number" at bounding box center [87, 141] width 41 height 15
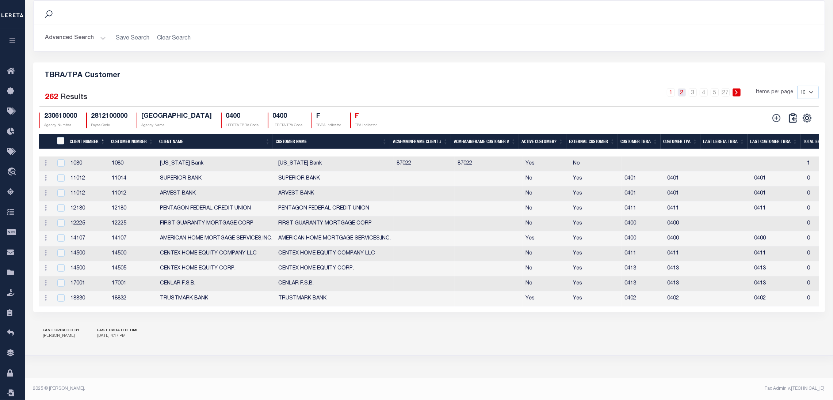
click at [683, 90] on link "2" at bounding box center [682, 92] width 8 height 8
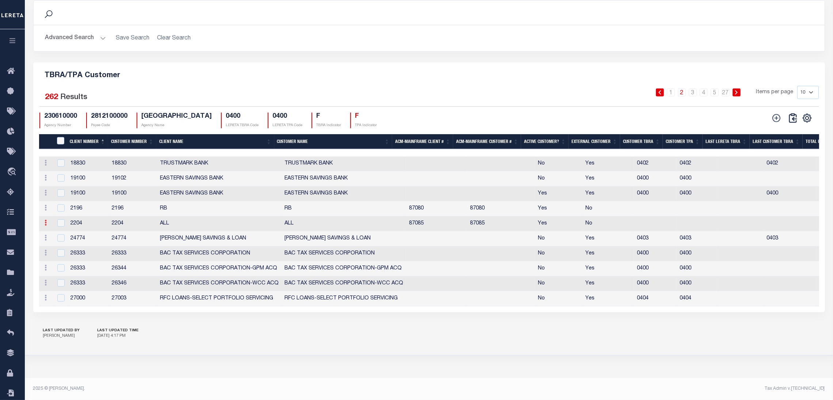
click at [45, 221] on icon at bounding box center [46, 223] width 2 height 6
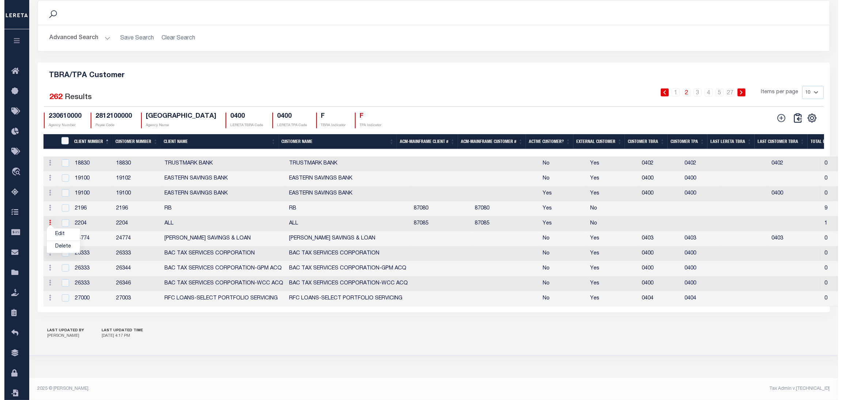
scroll to position [780, 0]
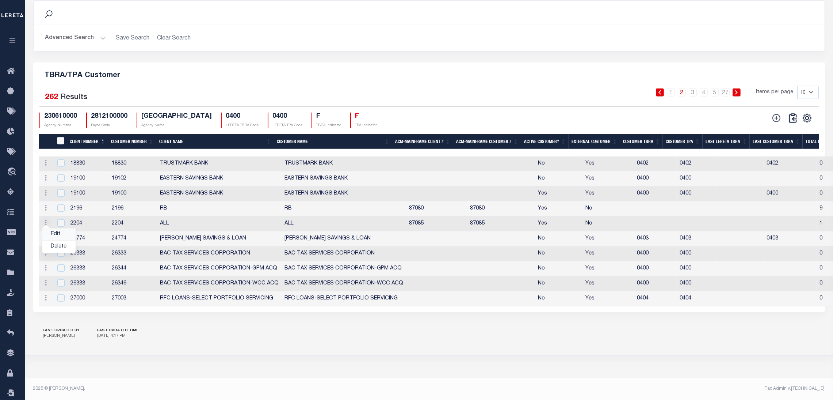
click at [58, 233] on link "Edit" at bounding box center [58, 234] width 33 height 12
checkbox input "false"
type input "ALL"
type input "2204"
checkbox input "true"
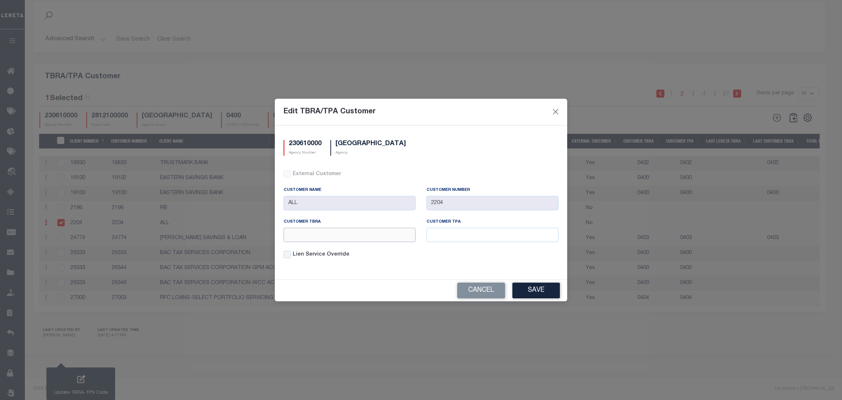
click at [332, 232] on input "text" at bounding box center [349, 235] width 132 height 14
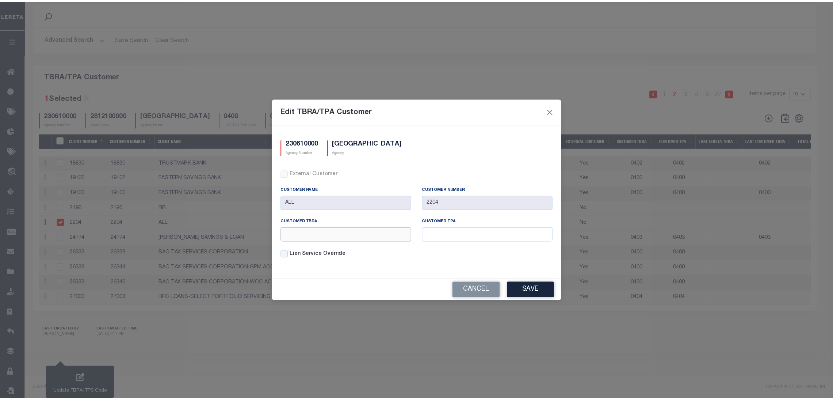
scroll to position [484, 0]
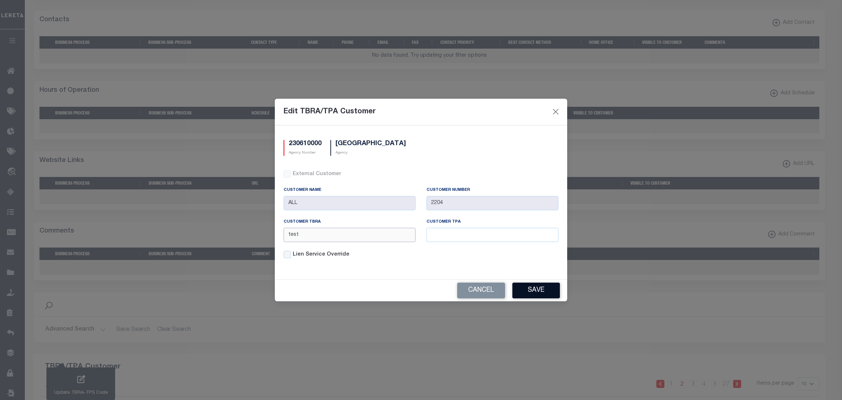
type input "test"
click at [531, 292] on button "Save" at bounding box center [535, 290] width 47 height 16
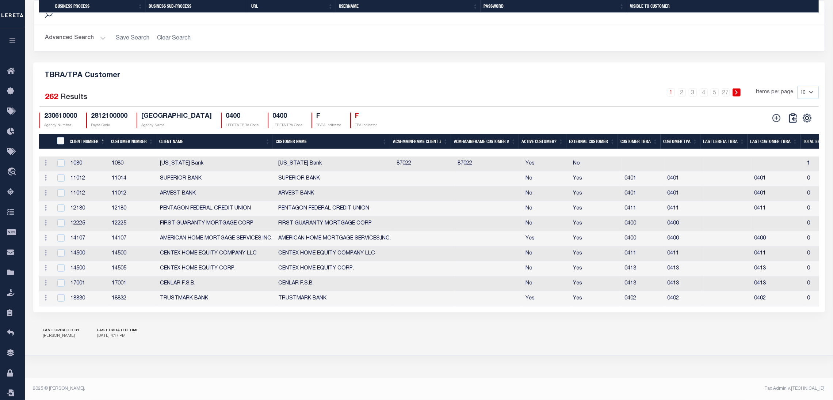
scroll to position [674, 0]
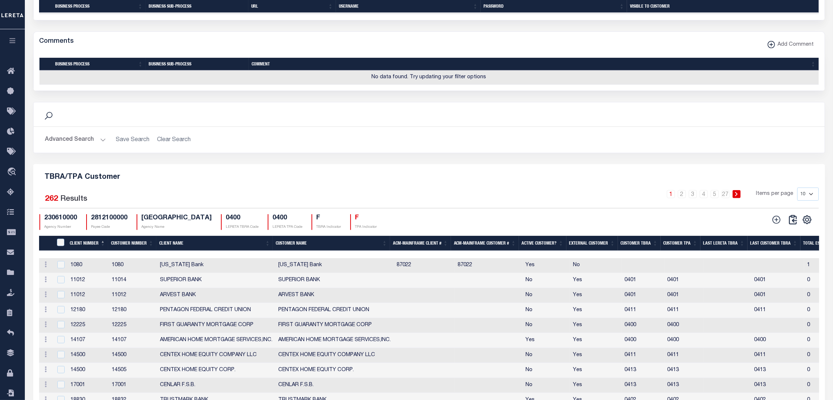
click at [79, 141] on button "Advanced Search" at bounding box center [75, 140] width 61 height 14
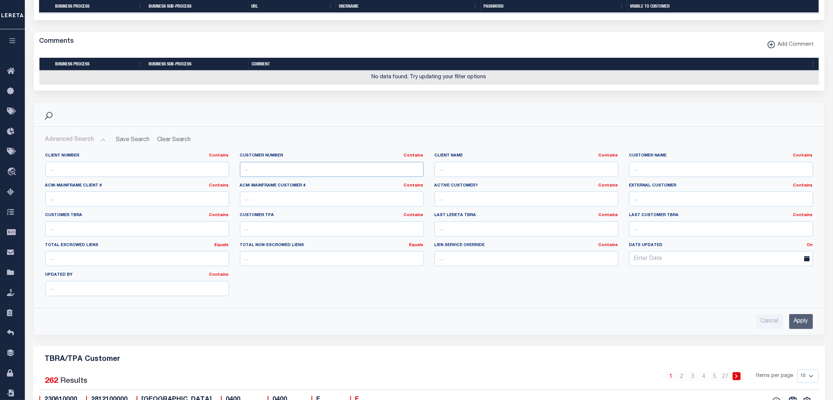
click at [262, 174] on input "text" at bounding box center [332, 169] width 184 height 15
paste input "2196"
type input "2196"
click at [799, 323] on input "Apply" at bounding box center [801, 321] width 24 height 15
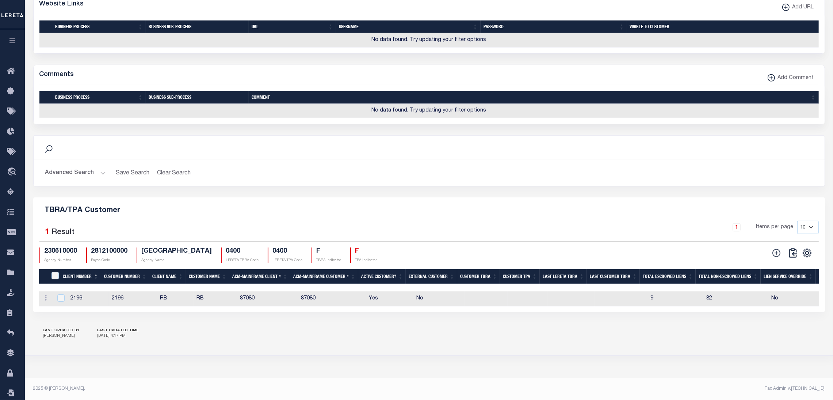
scroll to position [649, 0]
click at [48, 296] on link at bounding box center [46, 299] width 8 height 6
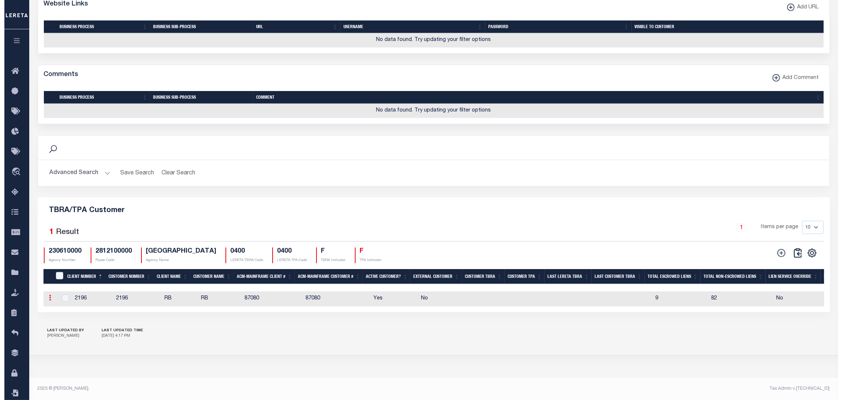
scroll to position [645, 0]
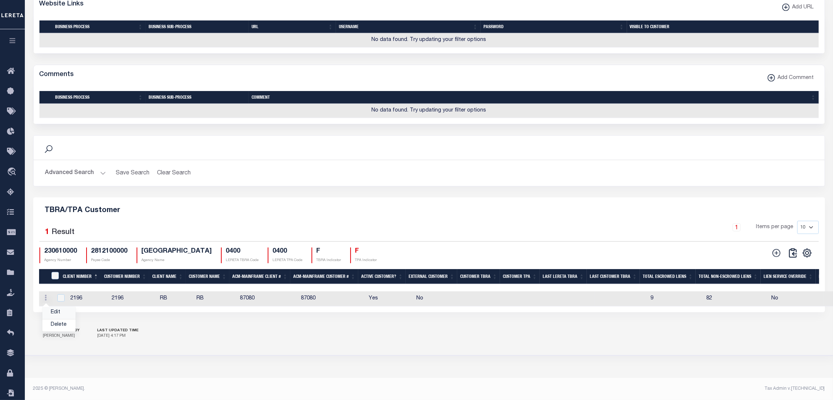
click at [56, 307] on link "Edit" at bounding box center [58, 309] width 33 height 12
type input "RB"
type input "2196"
checkbox input "true"
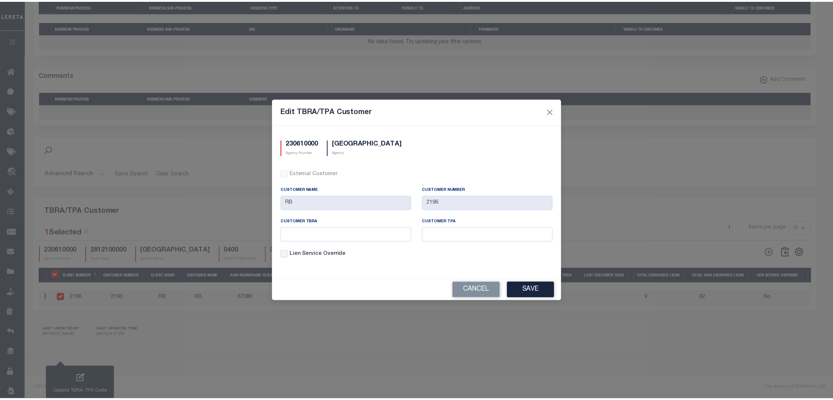
scroll to position [464, 0]
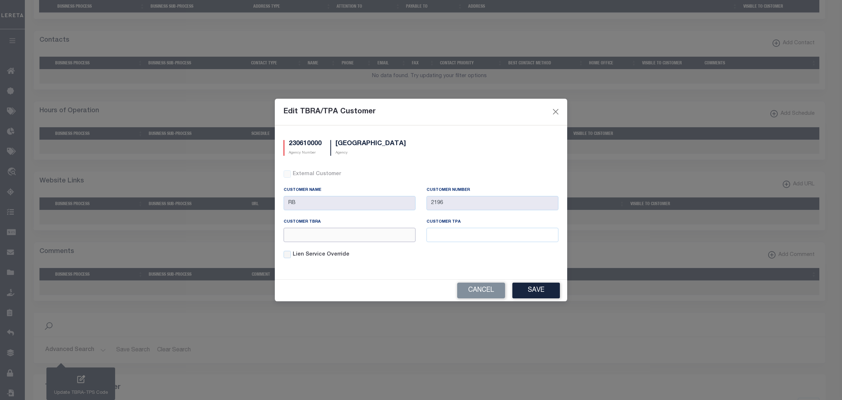
click at [315, 242] on input "text" at bounding box center [349, 235] width 132 height 14
click at [321, 239] on input "text" at bounding box center [349, 235] width 132 height 14
type input "Test"
click at [525, 292] on button "Save" at bounding box center [535, 290] width 47 height 16
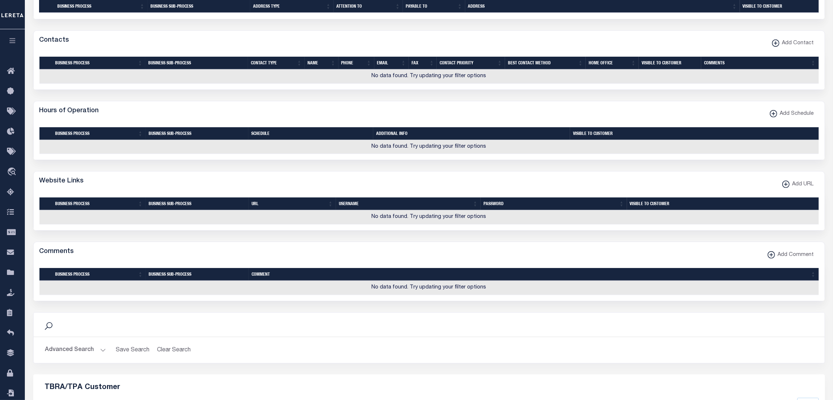
scroll to position [649, 0]
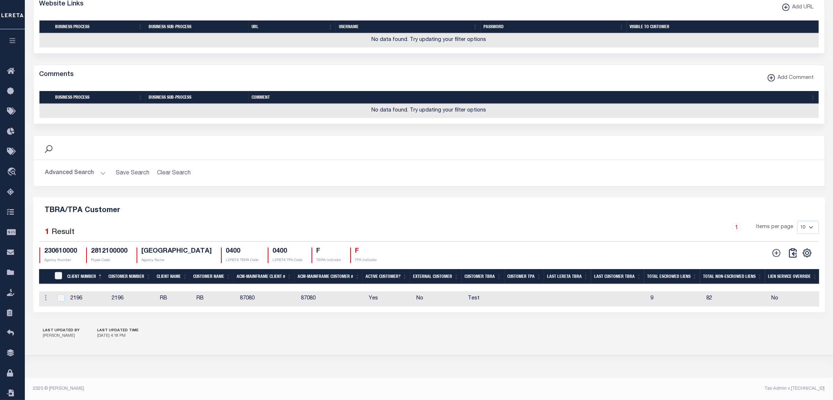
click at [88, 170] on button "Advanced Search" at bounding box center [75, 173] width 61 height 14
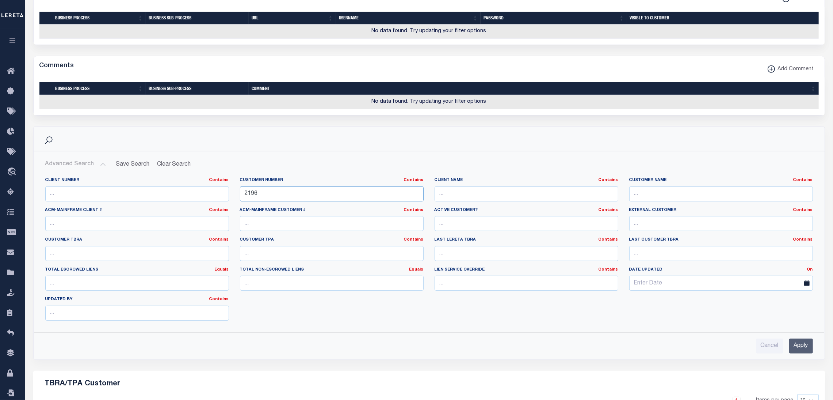
click at [244, 198] on input "2196" at bounding box center [332, 193] width 184 height 15
type input "1080"
click at [792, 349] on input "Apply" at bounding box center [801, 345] width 24 height 15
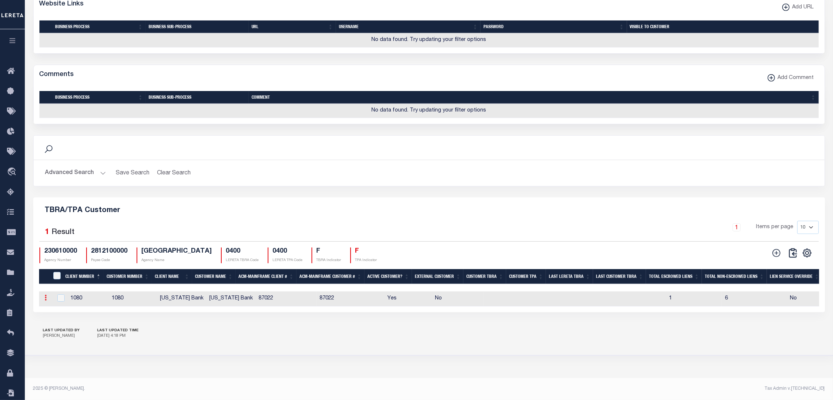
click at [45, 296] on link at bounding box center [46, 299] width 8 height 6
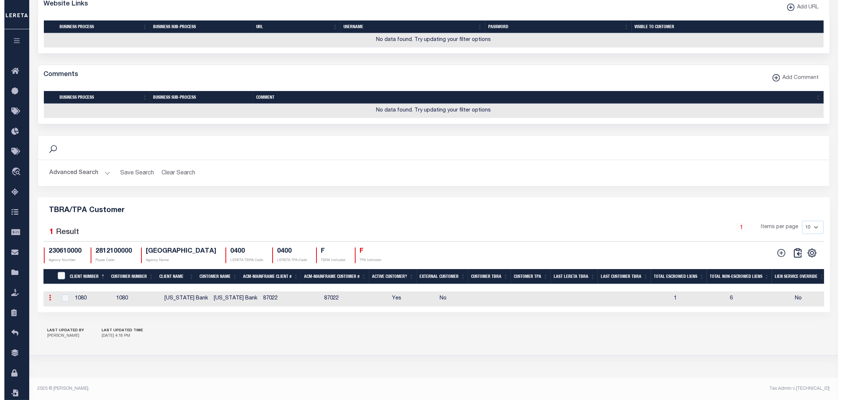
scroll to position [645, 0]
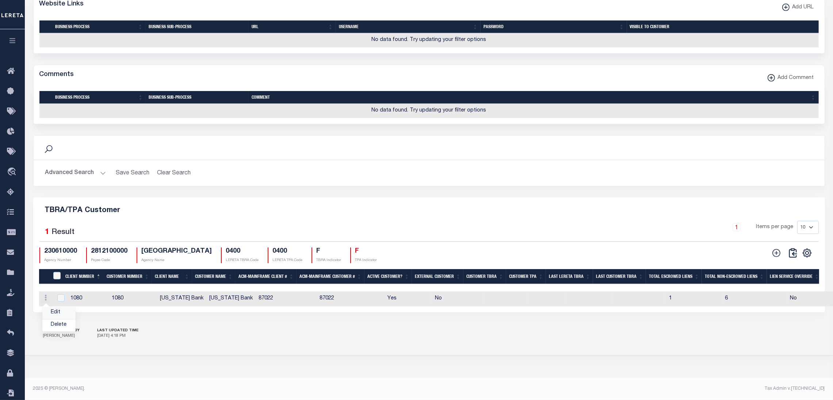
drag, startPoint x: 56, startPoint y: 309, endPoint x: 63, endPoint y: 307, distance: 7.6
click at [56, 308] on link "Edit" at bounding box center [58, 309] width 33 height 12
type input "Louisiana Bank"
type input "1080"
checkbox input "true"
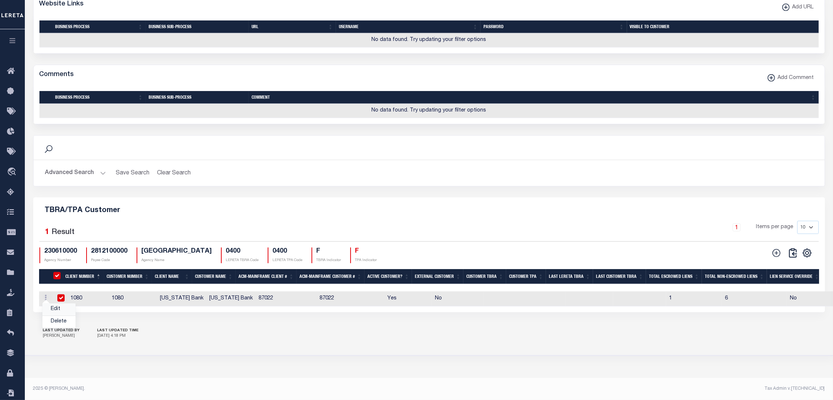
checkbox input "true"
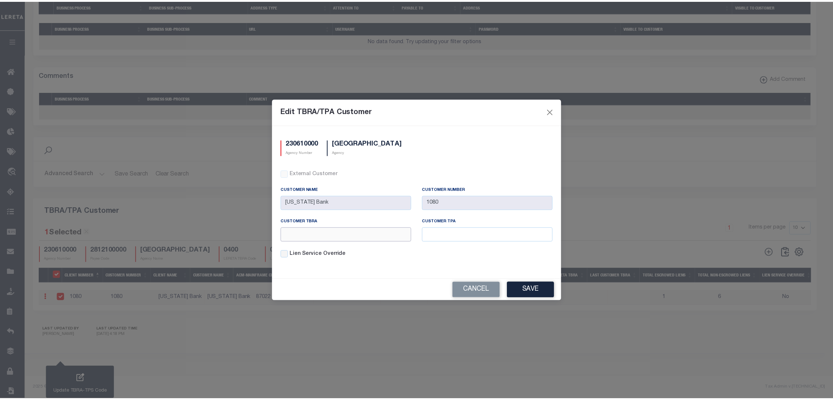
scroll to position [464, 0]
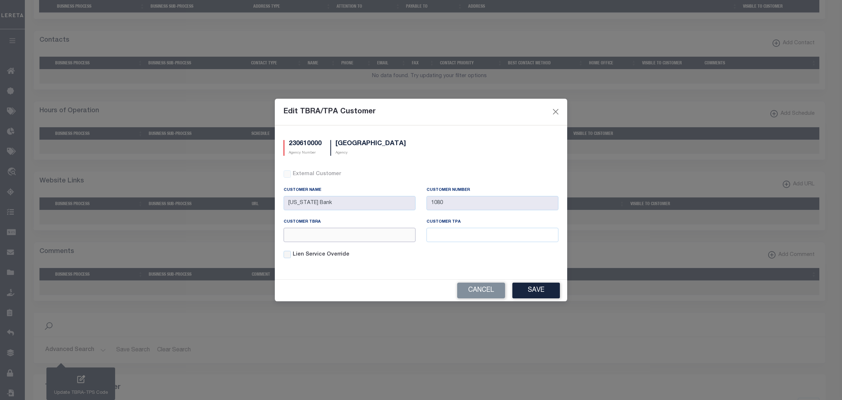
click at [307, 233] on input "text" at bounding box center [349, 235] width 132 height 14
type input "Test"
click at [556, 292] on button "Save" at bounding box center [535, 290] width 47 height 16
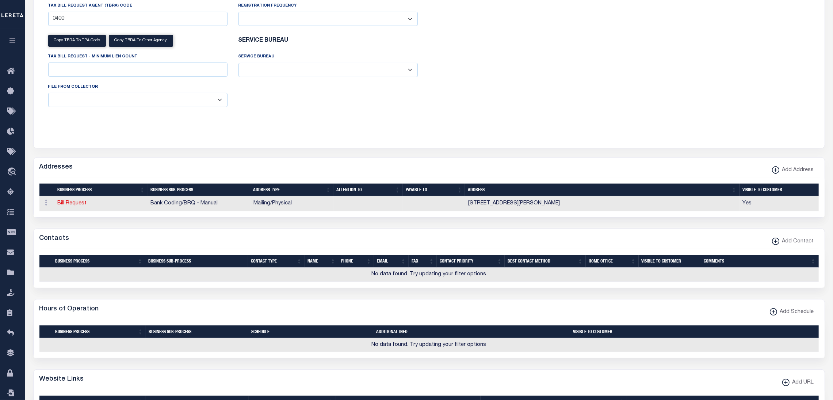
scroll to position [0, 0]
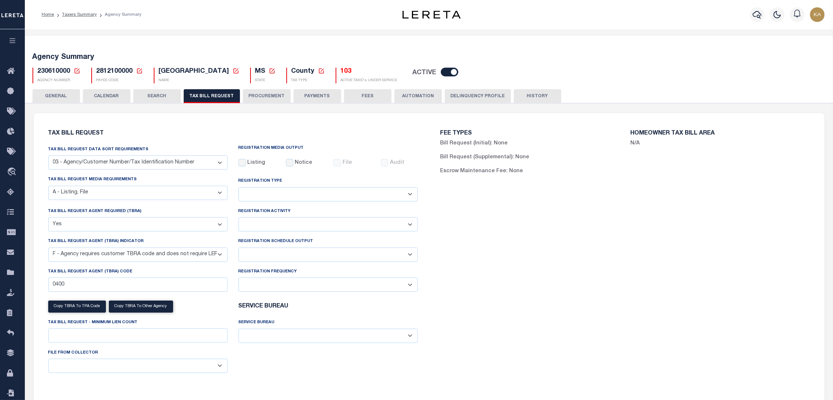
click at [115, 95] on button "CALENDAR" at bounding box center [106, 96] width 47 height 14
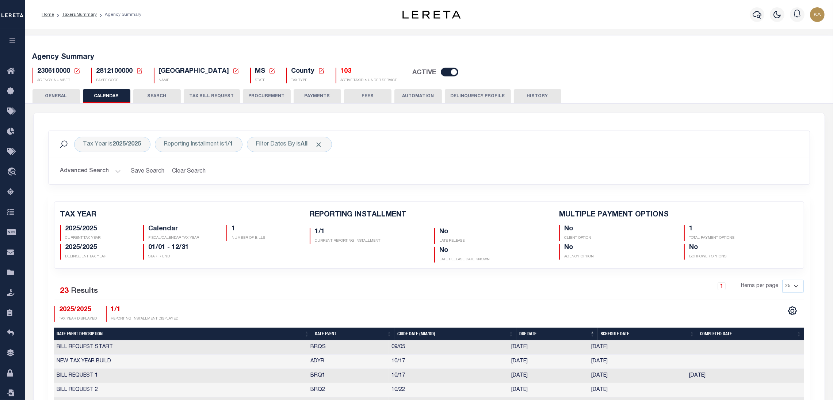
checkbox input "false"
type input "1"
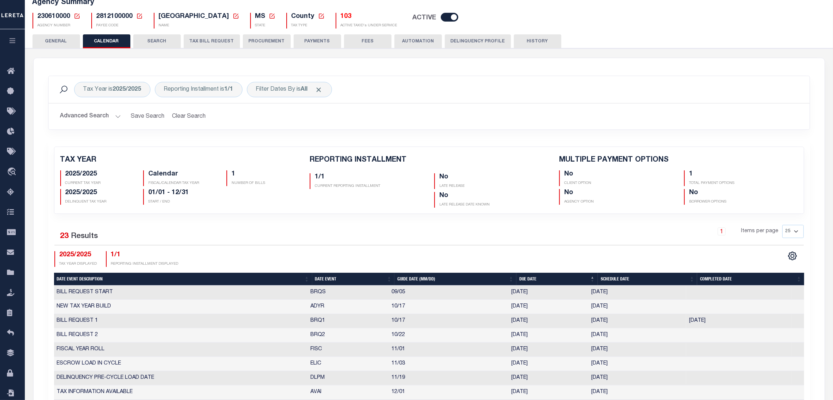
scroll to position [219, 0]
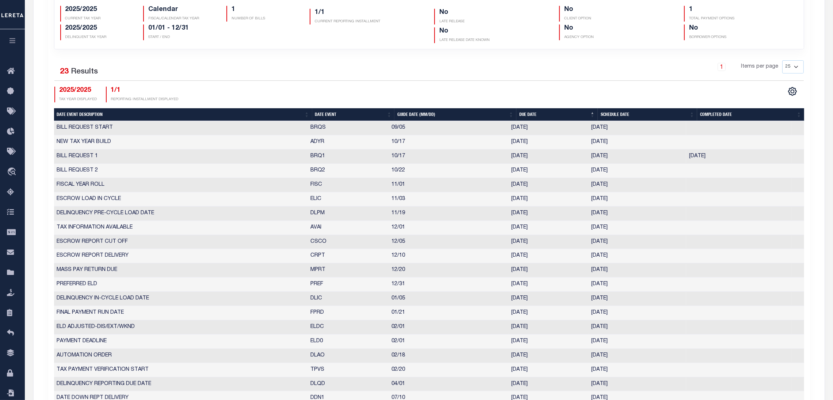
drag, startPoint x: 595, startPoint y: 170, endPoint x: 564, endPoint y: 155, distance: 35.3
click at [616, 169] on td "10/15/2025" at bounding box center [638, 171] width 98 height 14
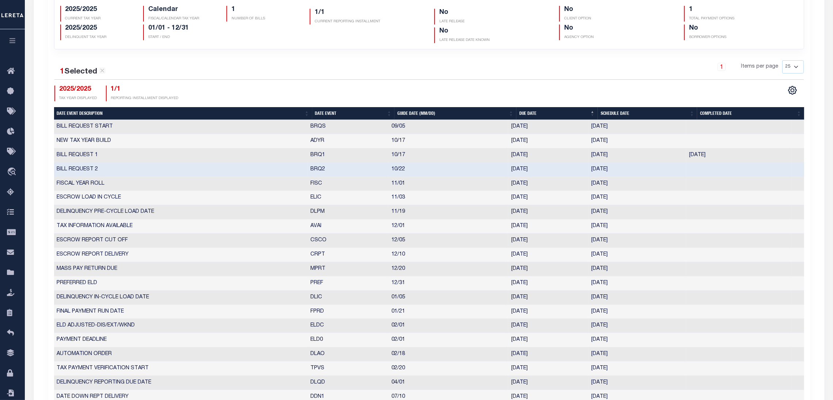
scroll to position [0, 0]
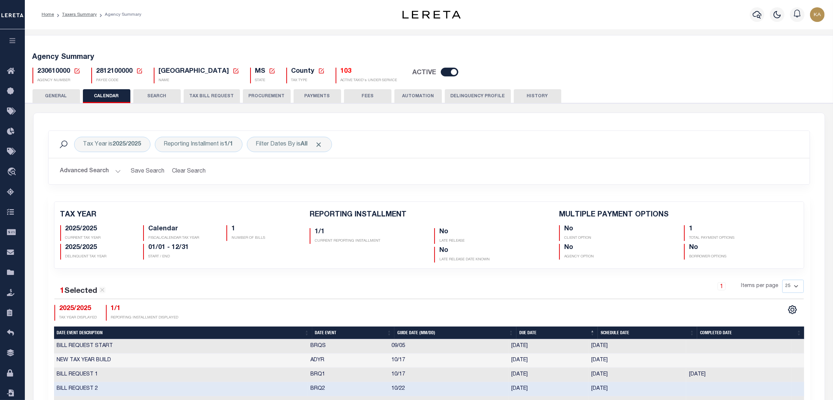
click at [221, 95] on button "TAX BILL REQUEST" at bounding box center [212, 96] width 56 height 14
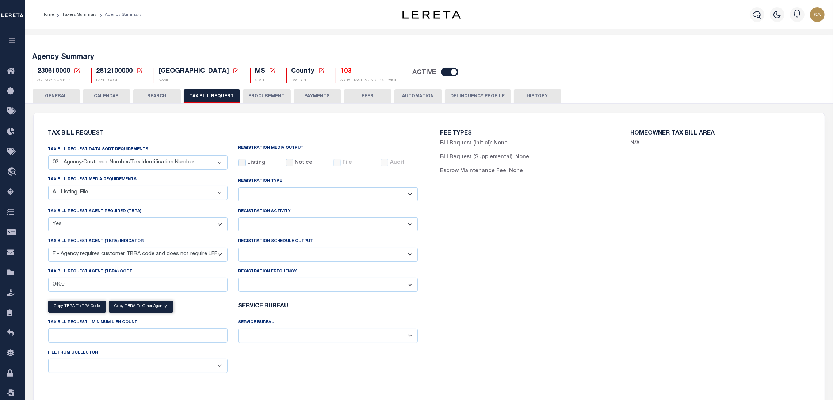
click at [308, 251] on select "Delta File Full File" at bounding box center [328, 254] width 179 height 14
select select "1"
click at [239, 248] on select "Delta File Full File" at bounding box center [328, 254] width 179 height 14
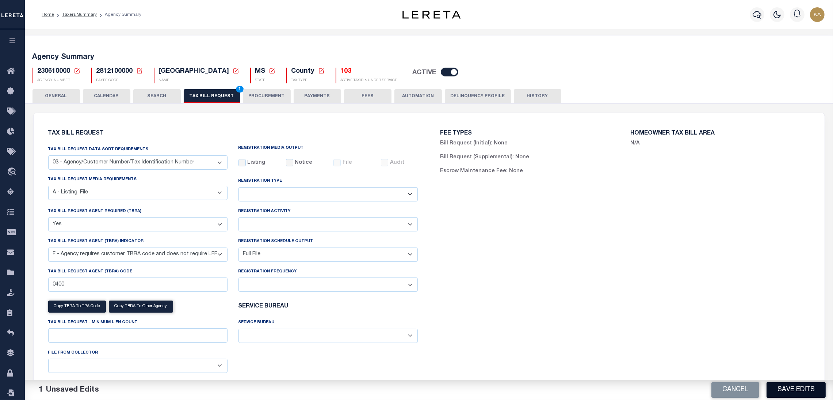
click at [793, 386] on button "Save Edits" at bounding box center [796, 390] width 59 height 16
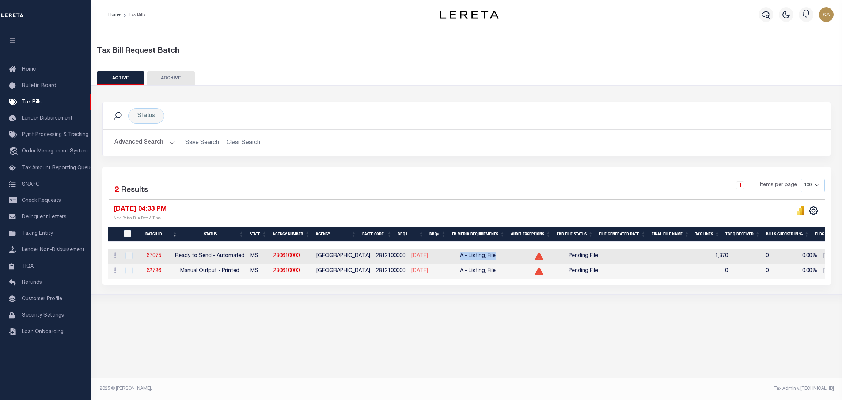
drag, startPoint x: 501, startPoint y: 256, endPoint x: 551, endPoint y: 273, distance: 52.2
click at [461, 254] on tr "ACTIONS Delete 67075 Ready to Send - Automated MS 230610000 RANKIN COUNTY 28121…" at bounding box center [698, 256] width 1181 height 15
click at [609, 255] on tr "ACTIONS Delete 67075 Ready to Send - Automated MS 230610000 RANKIN COUNTY 28121…" at bounding box center [698, 256] width 1181 height 15
